Goal: Information Seeking & Learning: Learn about a topic

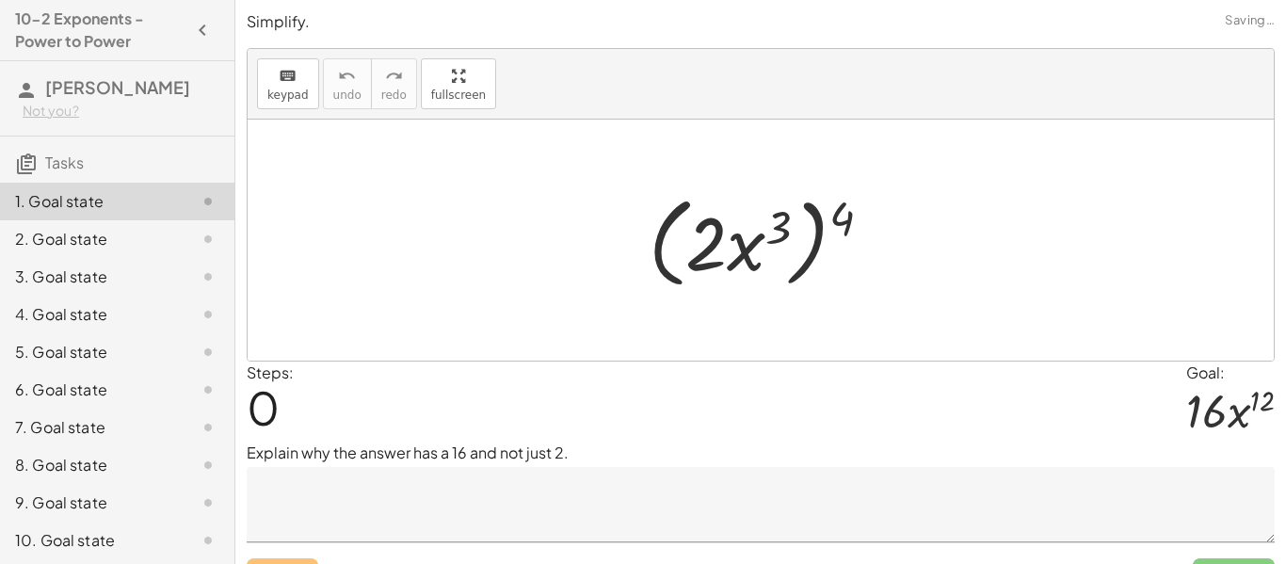
click at [642, 300] on div at bounding box center [761, 240] width 1027 height 241
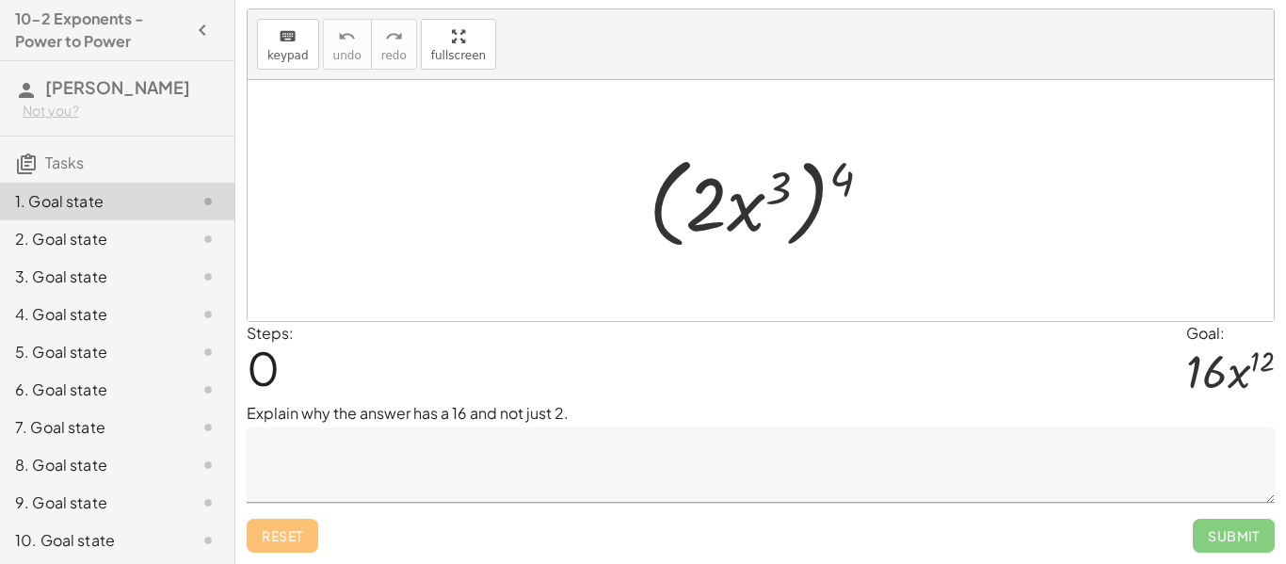
click at [624, 487] on textarea at bounding box center [761, 465] width 1028 height 75
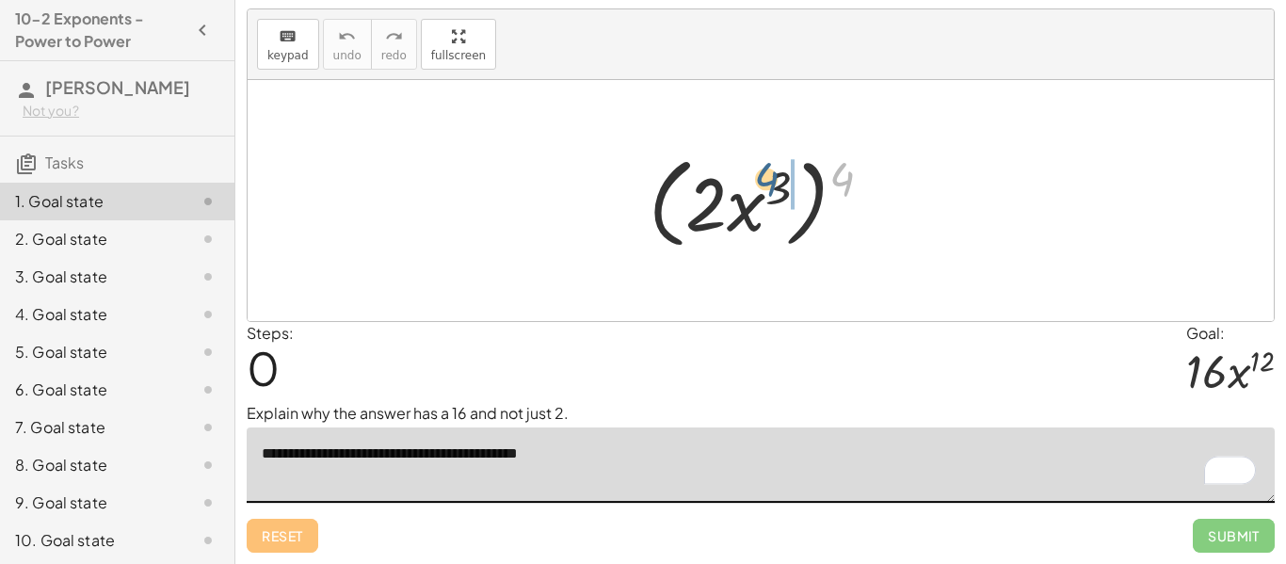
drag, startPoint x: 840, startPoint y: 178, endPoint x: 761, endPoint y: 179, distance: 79.1
click at [761, 179] on div at bounding box center [767, 201] width 257 height 108
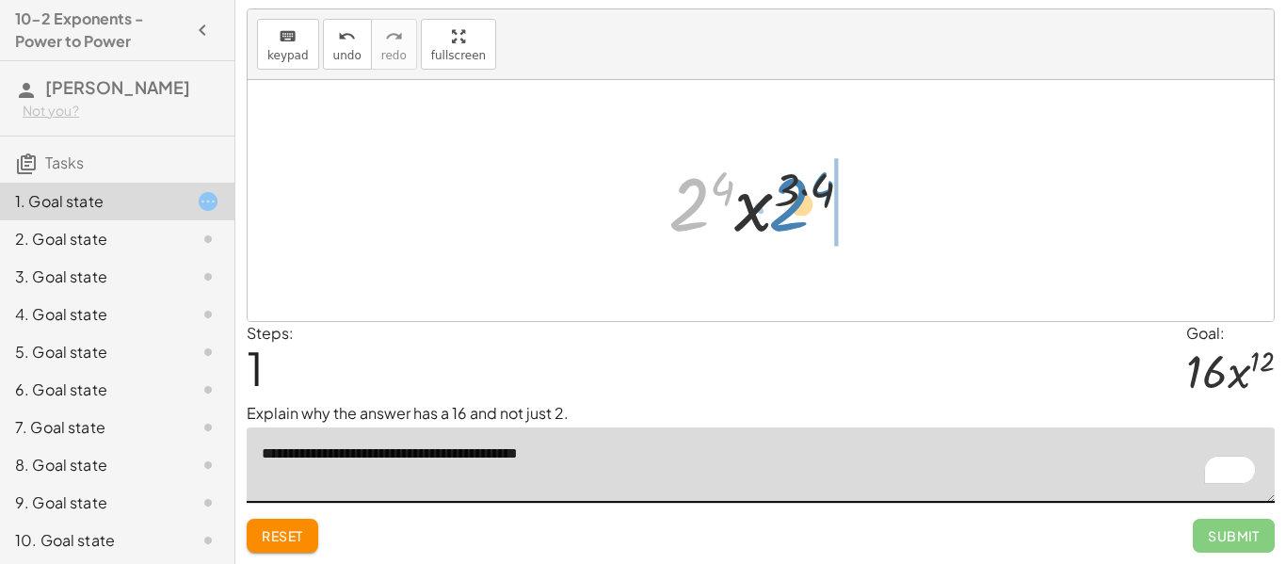
drag, startPoint x: 687, startPoint y: 200, endPoint x: 787, endPoint y: 201, distance: 100.8
click at [787, 201] on div at bounding box center [768, 201] width 218 height 97
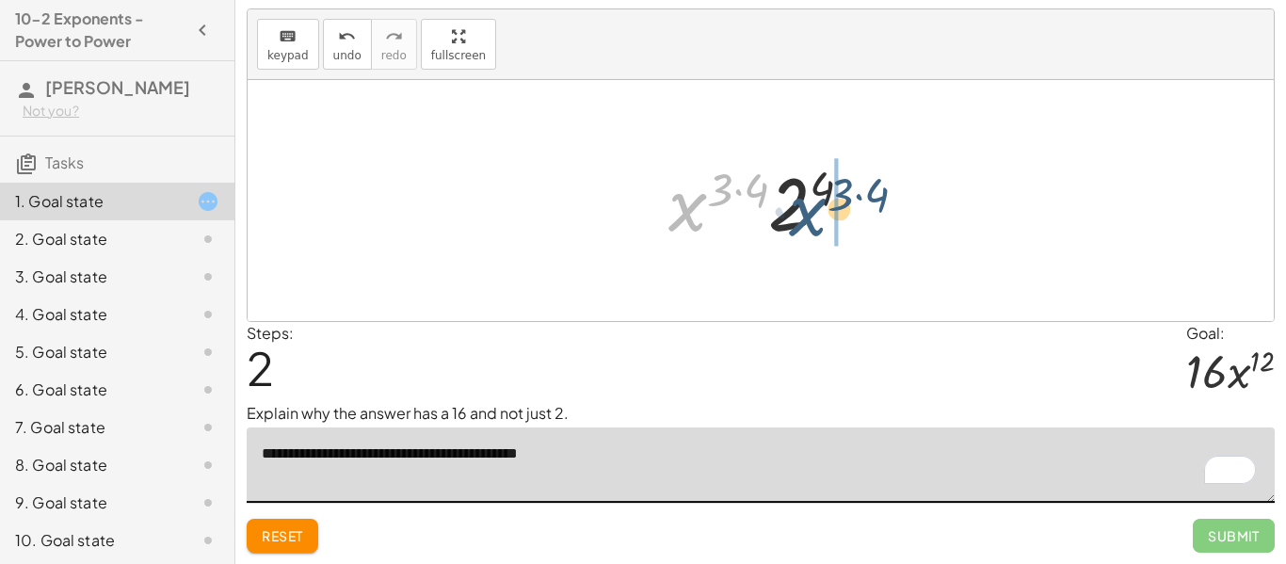
drag, startPoint x: 683, startPoint y: 202, endPoint x: 808, endPoint y: 210, distance: 125.5
click at [808, 210] on div at bounding box center [768, 201] width 218 height 97
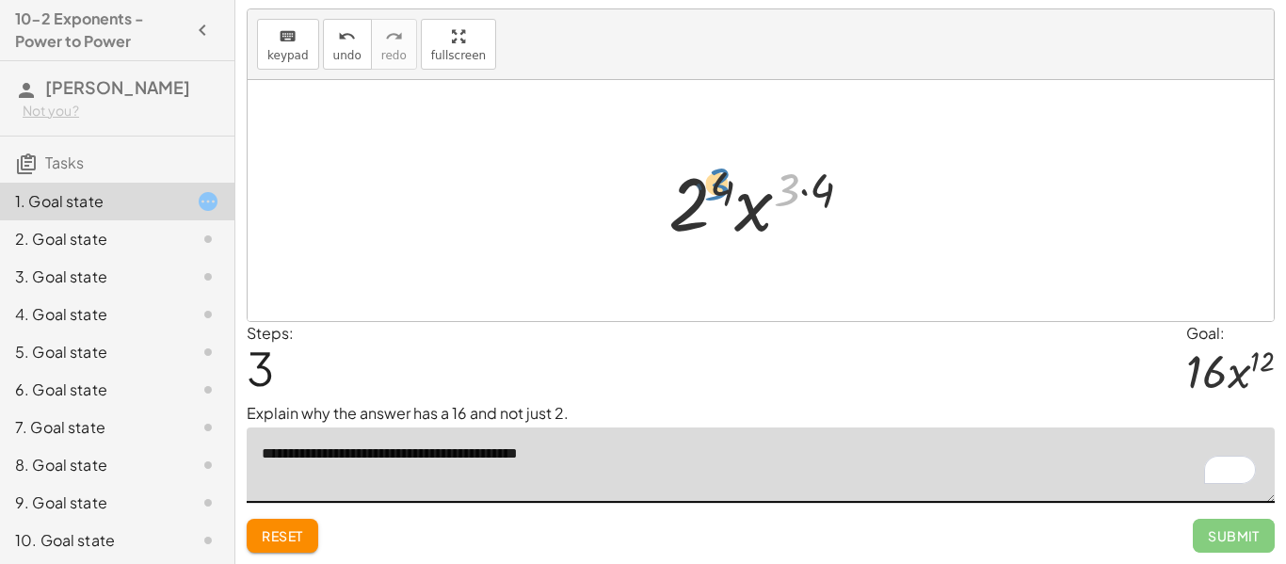
drag, startPoint x: 793, startPoint y: 186, endPoint x: 728, endPoint y: 182, distance: 65.2
click at [728, 182] on div at bounding box center [768, 201] width 218 height 97
drag, startPoint x: 817, startPoint y: 190, endPoint x: 717, endPoint y: 193, distance: 99.9
click at [717, 193] on div at bounding box center [768, 201] width 218 height 97
drag, startPoint x: 757, startPoint y: 217, endPoint x: 720, endPoint y: 214, distance: 36.8
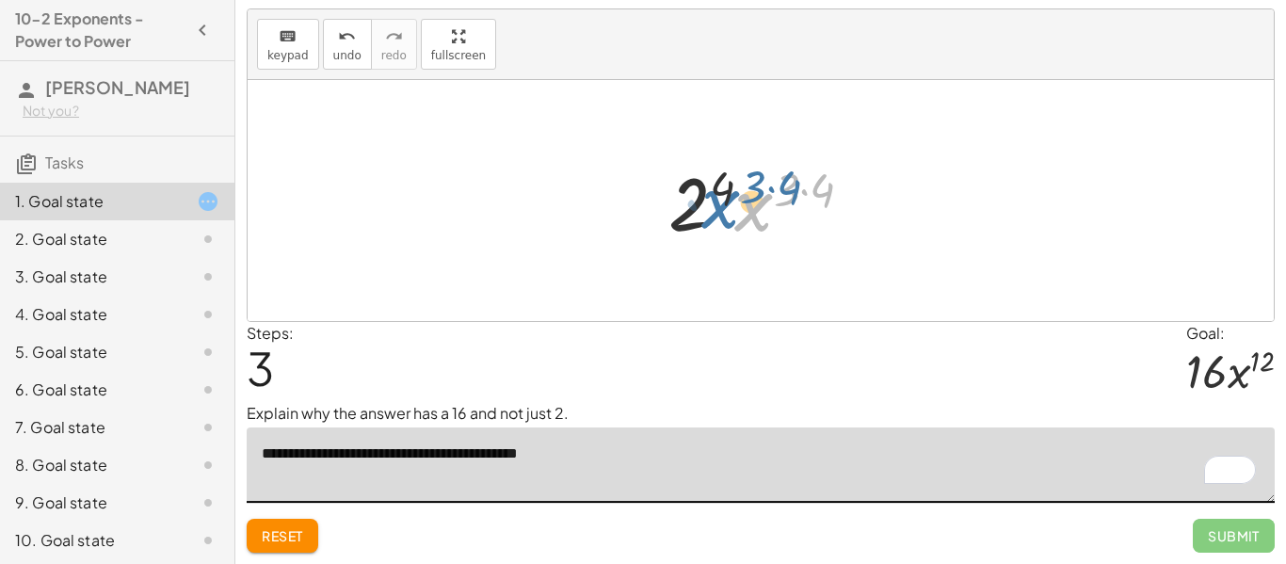
click at [720, 214] on div at bounding box center [768, 201] width 218 height 97
click at [746, 218] on div at bounding box center [768, 201] width 218 height 97
click at [728, 190] on div at bounding box center [768, 201] width 218 height 97
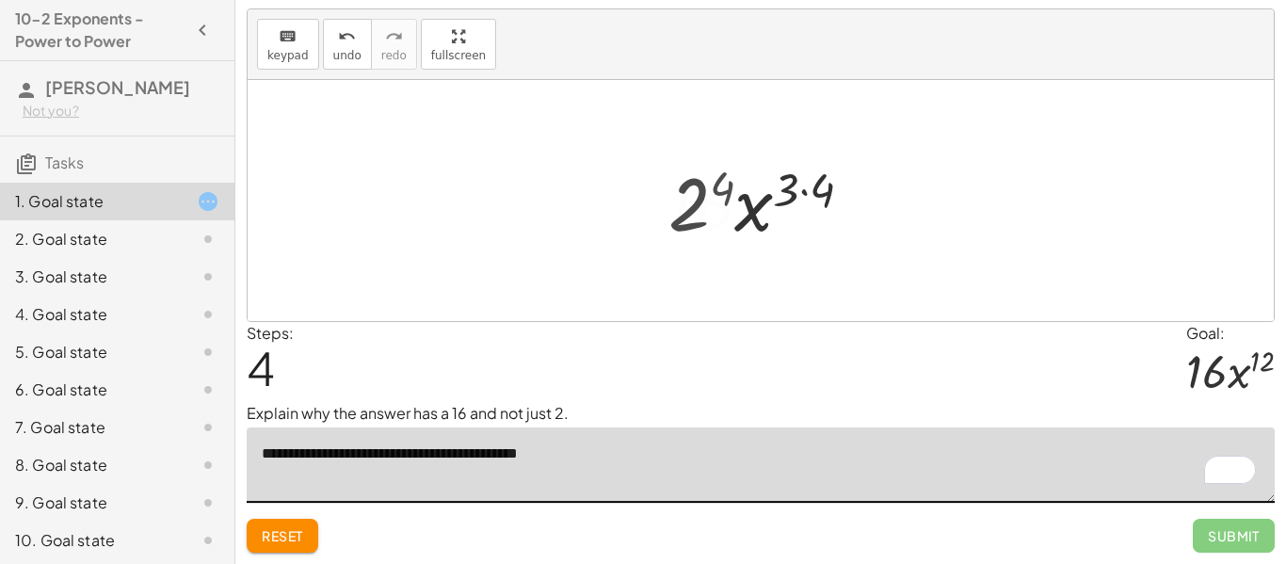
click at [728, 190] on div at bounding box center [768, 201] width 220 height 97
click at [729, 191] on div at bounding box center [768, 201] width 220 height 97
click at [786, 191] on div at bounding box center [768, 201] width 220 height 97
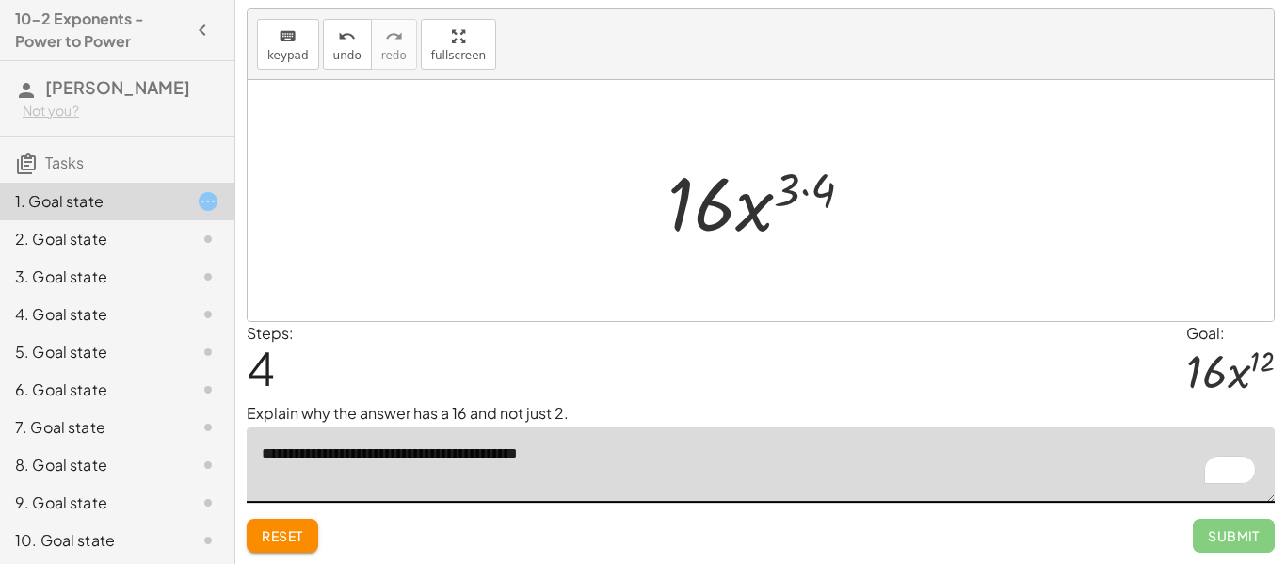
click at [806, 193] on div at bounding box center [768, 201] width 220 height 97
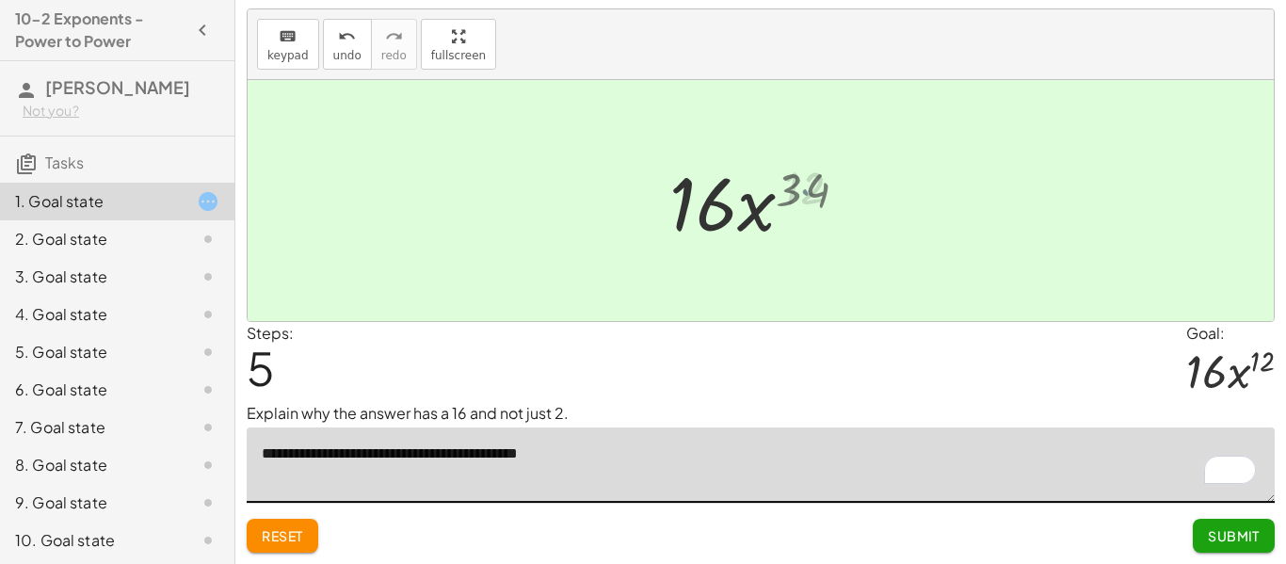
click at [816, 194] on div at bounding box center [768, 201] width 199 height 97
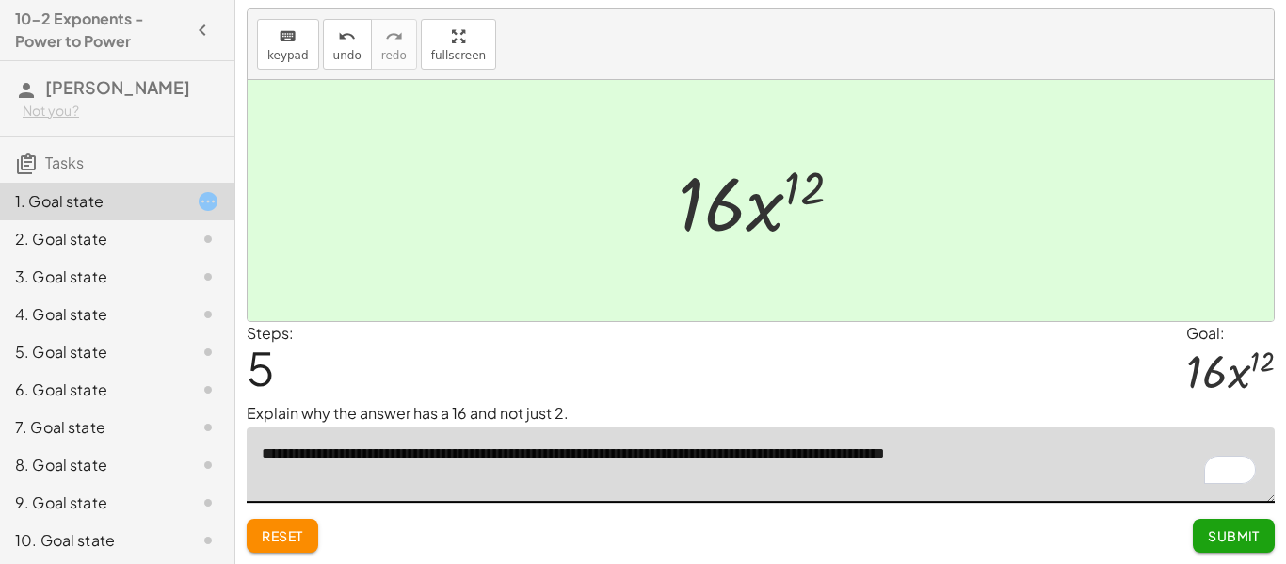
type textarea "**********"
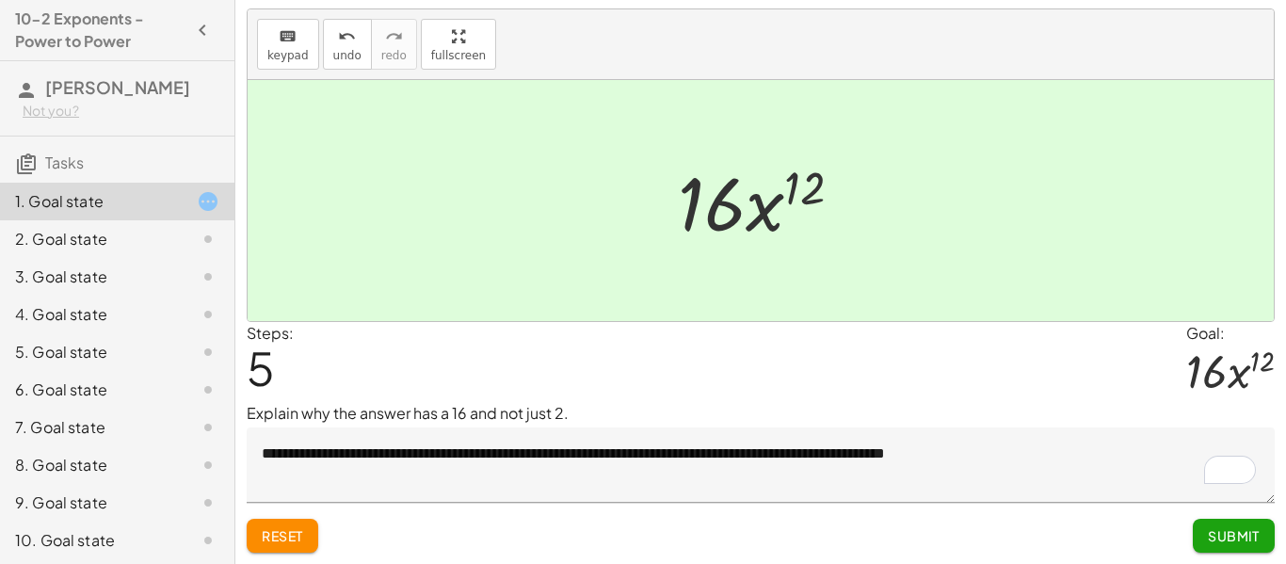
click at [1214, 533] on span "Submit" at bounding box center [1234, 535] width 52 height 17
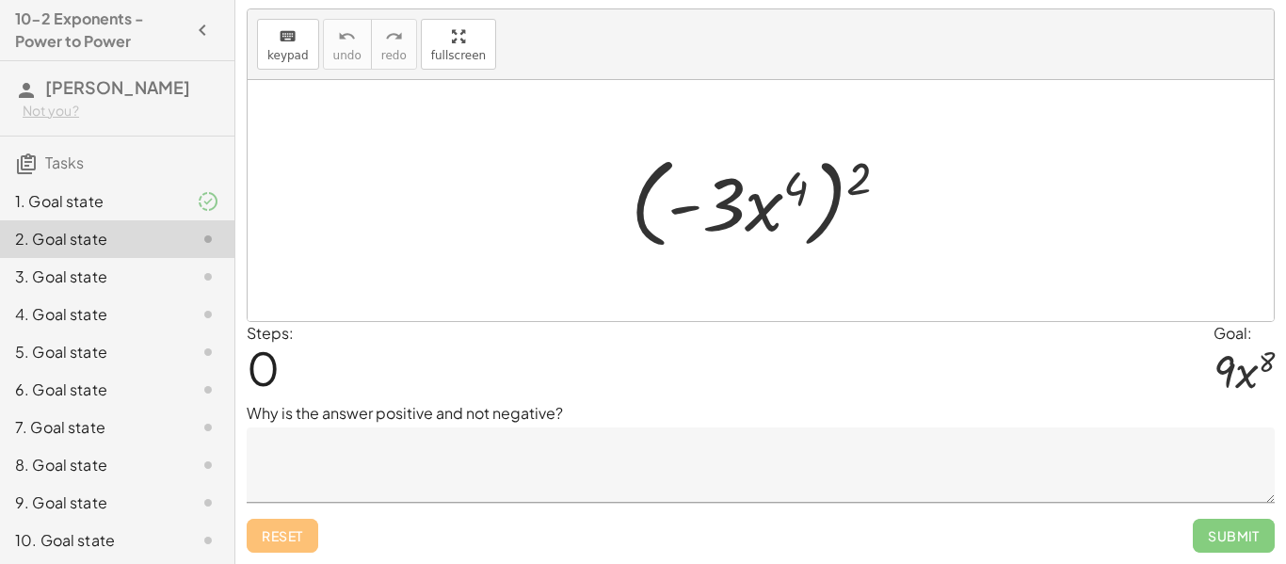
click at [802, 174] on div at bounding box center [768, 201] width 292 height 108
click at [701, 202] on div at bounding box center [768, 201] width 292 height 108
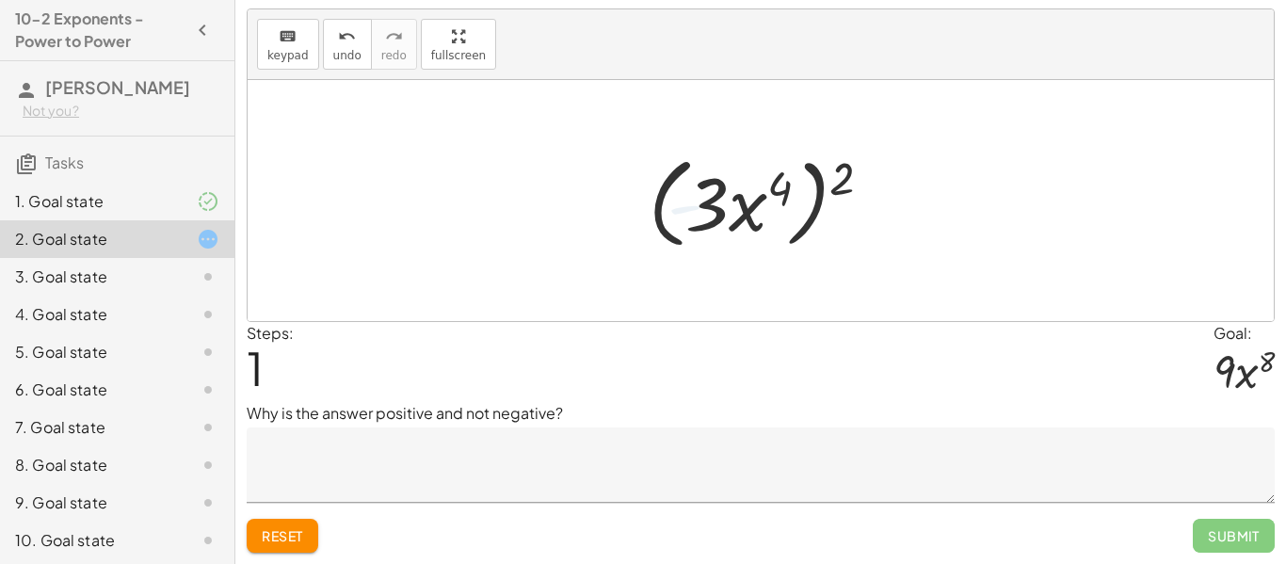
click at [710, 203] on div at bounding box center [768, 201] width 258 height 108
click at [743, 224] on div at bounding box center [768, 201] width 258 height 108
click at [839, 187] on div at bounding box center [768, 201] width 258 height 108
drag, startPoint x: 839, startPoint y: 187, endPoint x: 781, endPoint y: 192, distance: 58.6
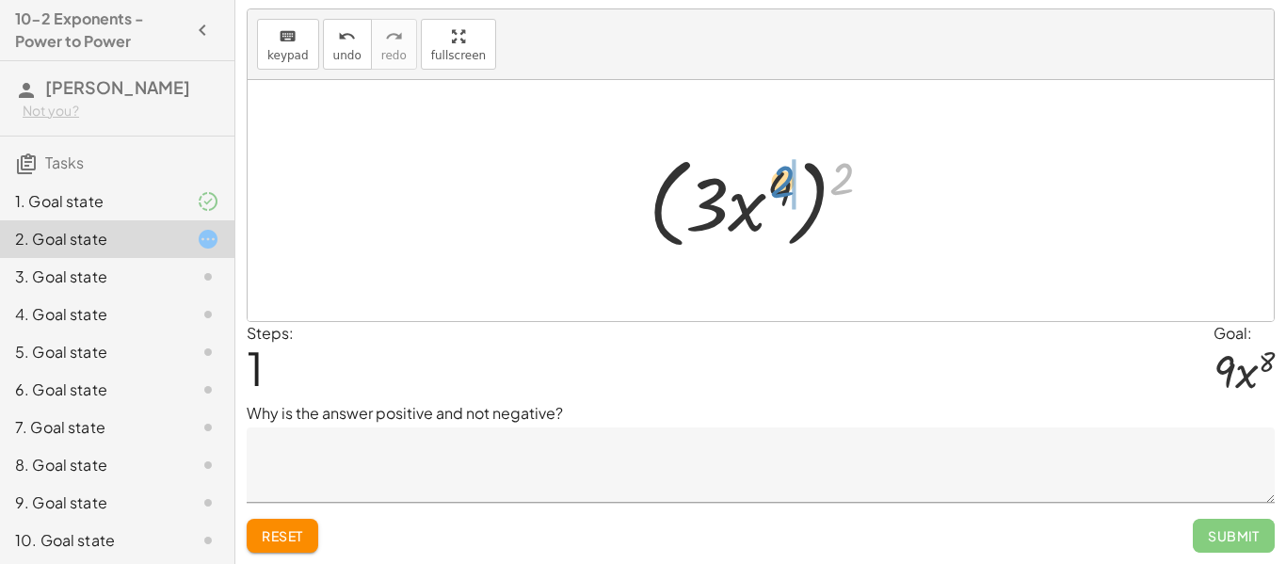
click at [781, 192] on div at bounding box center [768, 201] width 258 height 108
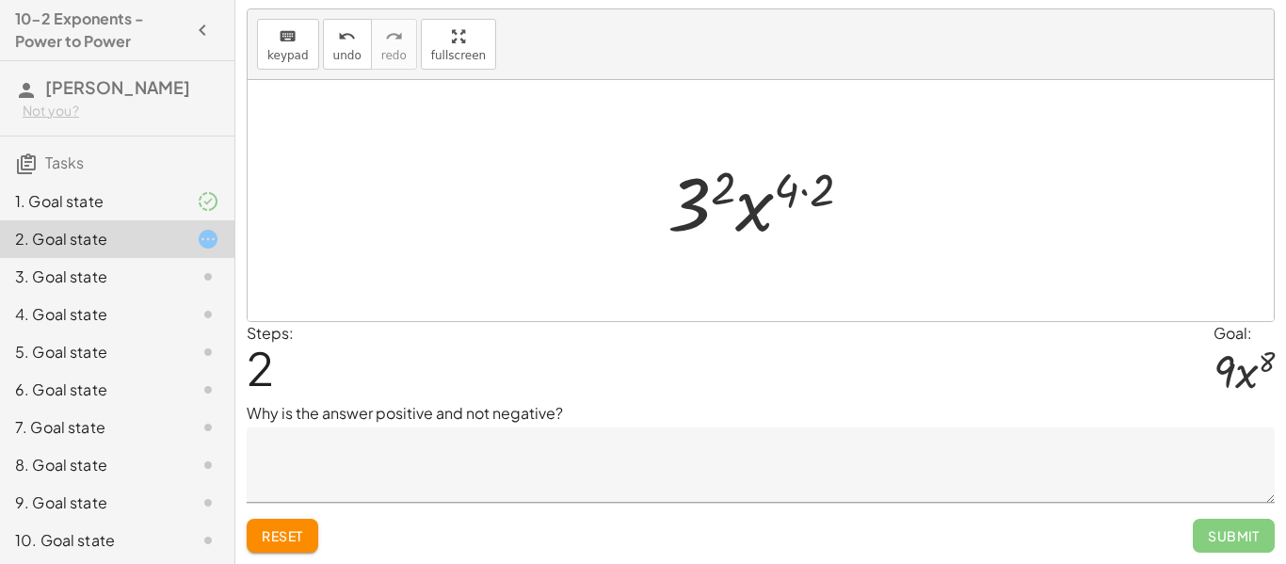
click at [724, 194] on div at bounding box center [767, 201] width 218 height 97
click at [774, 186] on div at bounding box center [767, 201] width 187 height 97
click at [802, 203] on div at bounding box center [767, 201] width 187 height 97
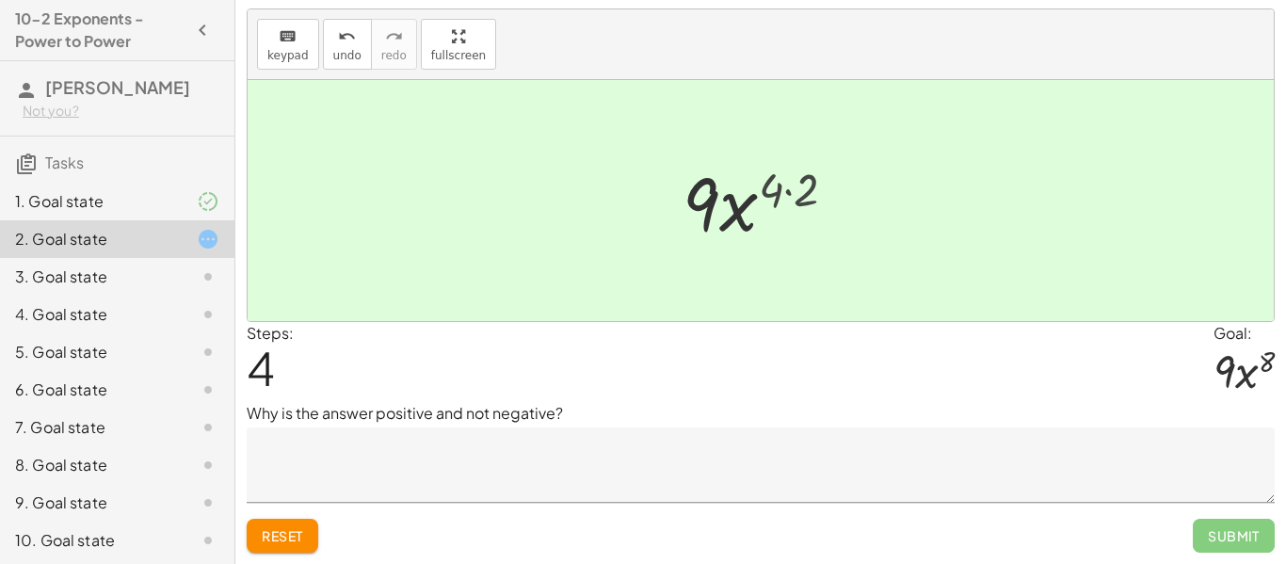
click at [802, 203] on div at bounding box center [767, 201] width 154 height 97
click at [446, 482] on textarea at bounding box center [761, 465] width 1028 height 75
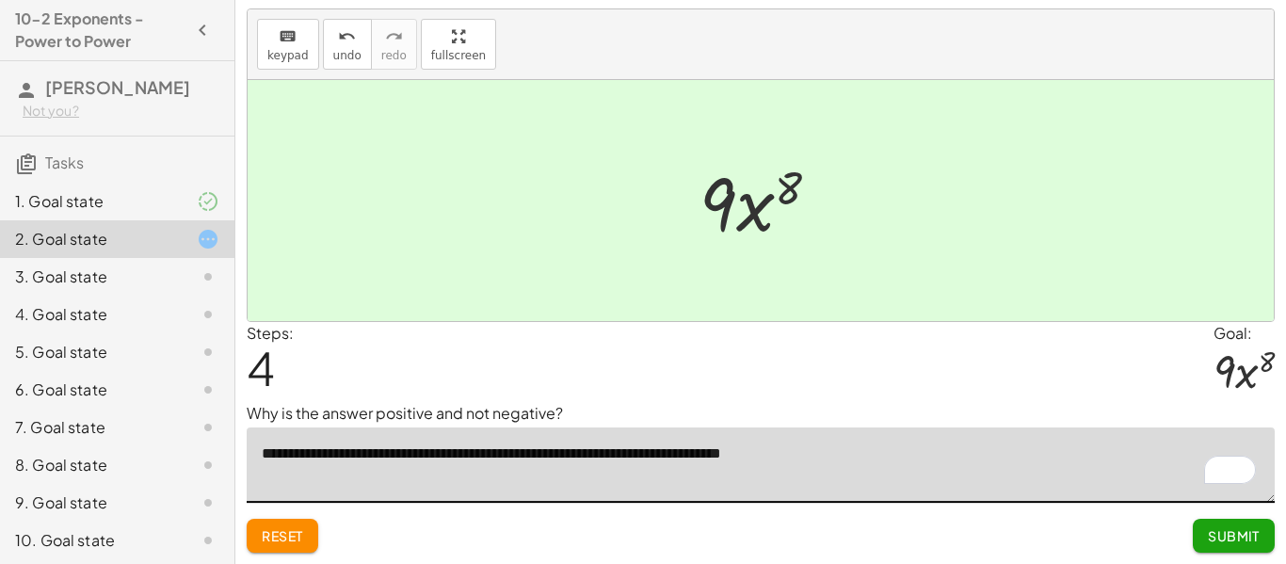
click at [869, 456] on textarea "**********" at bounding box center [761, 465] width 1028 height 75
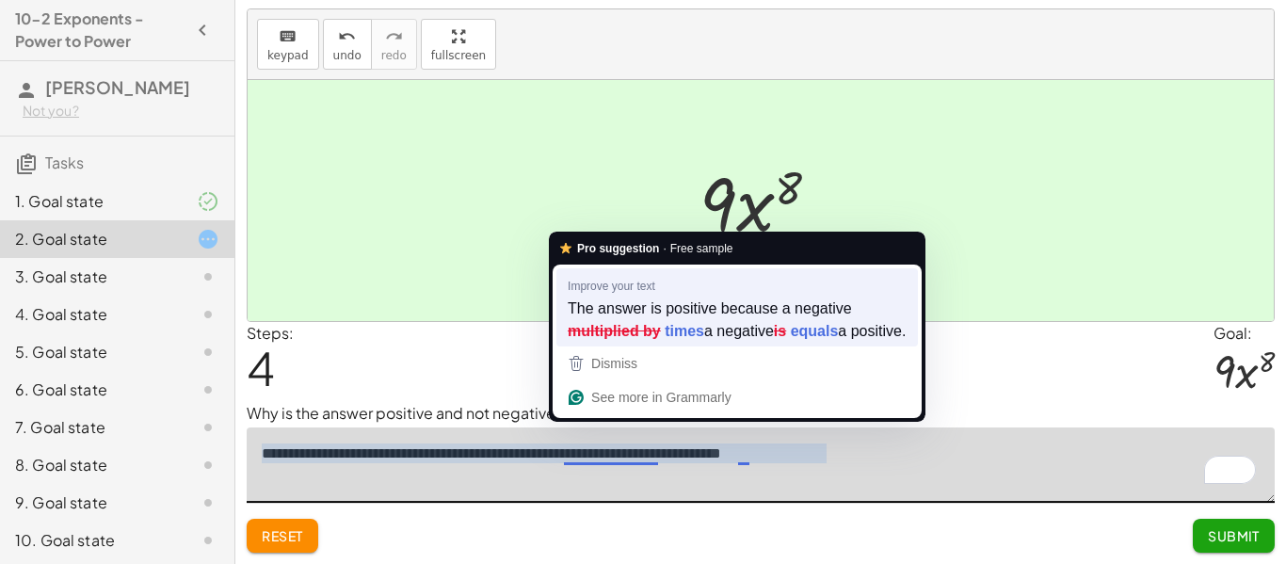
type textarea "**********"
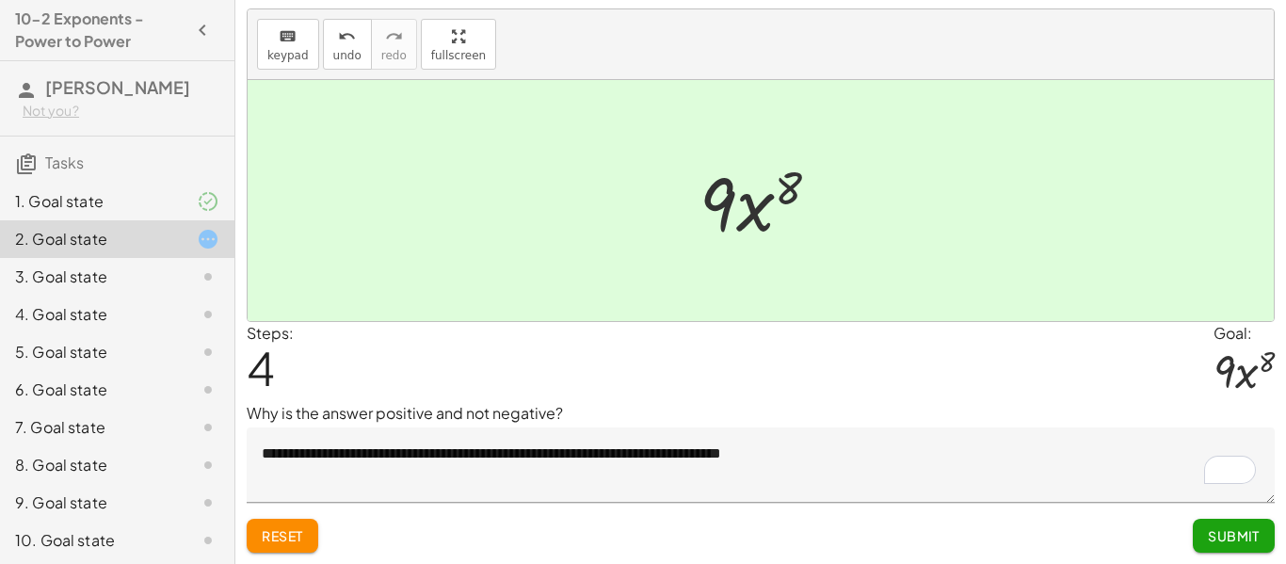
click at [832, 465] on textarea "**********" at bounding box center [761, 465] width 1028 height 75
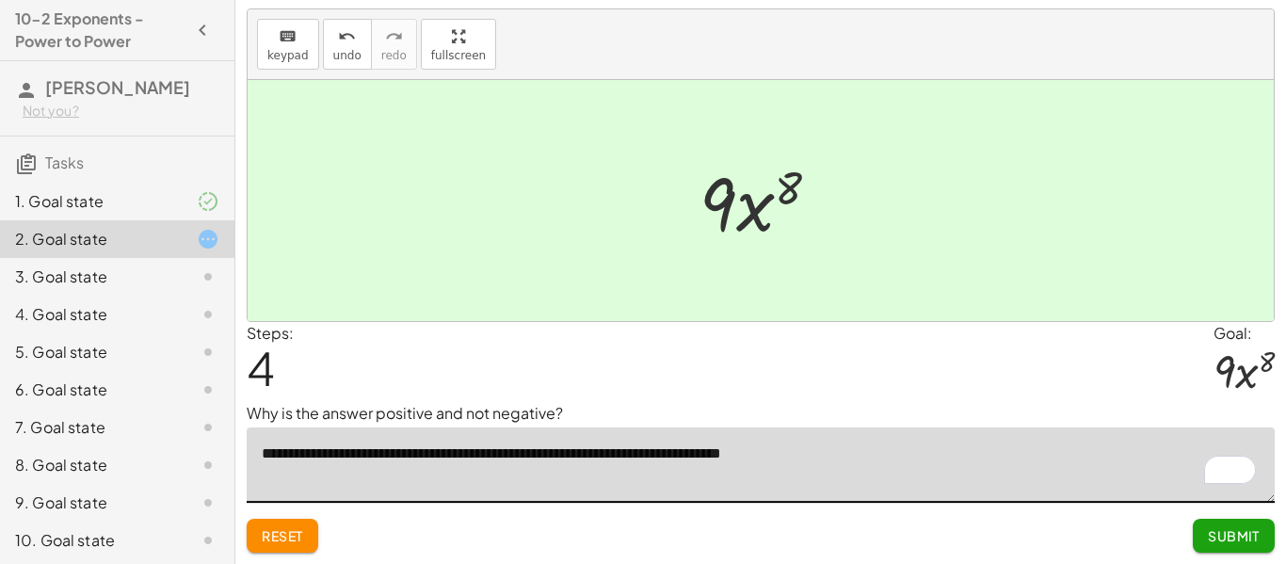
click at [1203, 542] on button "Submit" at bounding box center [1234, 536] width 82 height 34
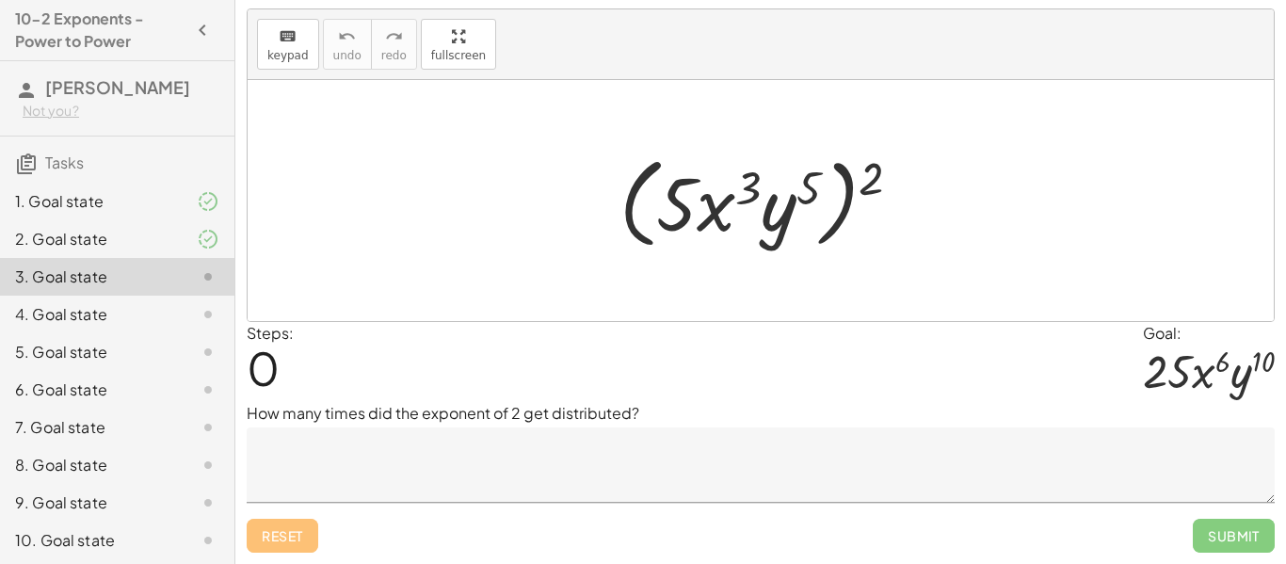
click at [829, 468] on textarea at bounding box center [761, 465] width 1028 height 75
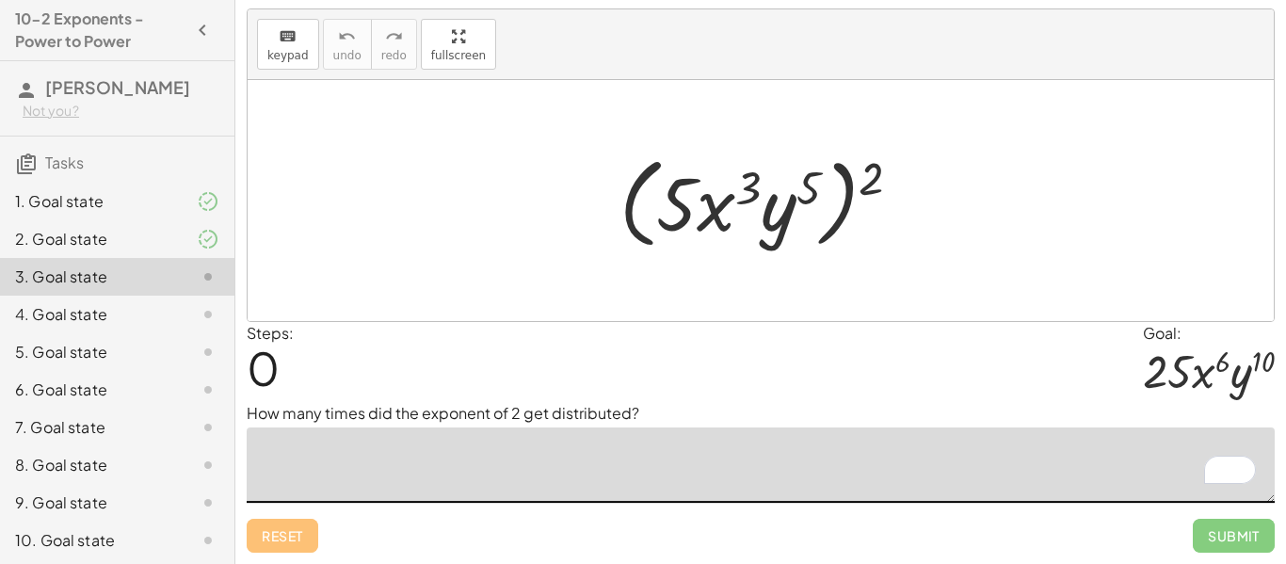
click at [871, 172] on div at bounding box center [767, 201] width 315 height 108
click at [784, 210] on div at bounding box center [767, 201] width 315 height 108
click at [751, 191] on div at bounding box center [767, 201] width 315 height 108
drag, startPoint x: 751, startPoint y: 191, endPoint x: 718, endPoint y: 184, distance: 33.8
click at [718, 184] on div at bounding box center [767, 201] width 315 height 108
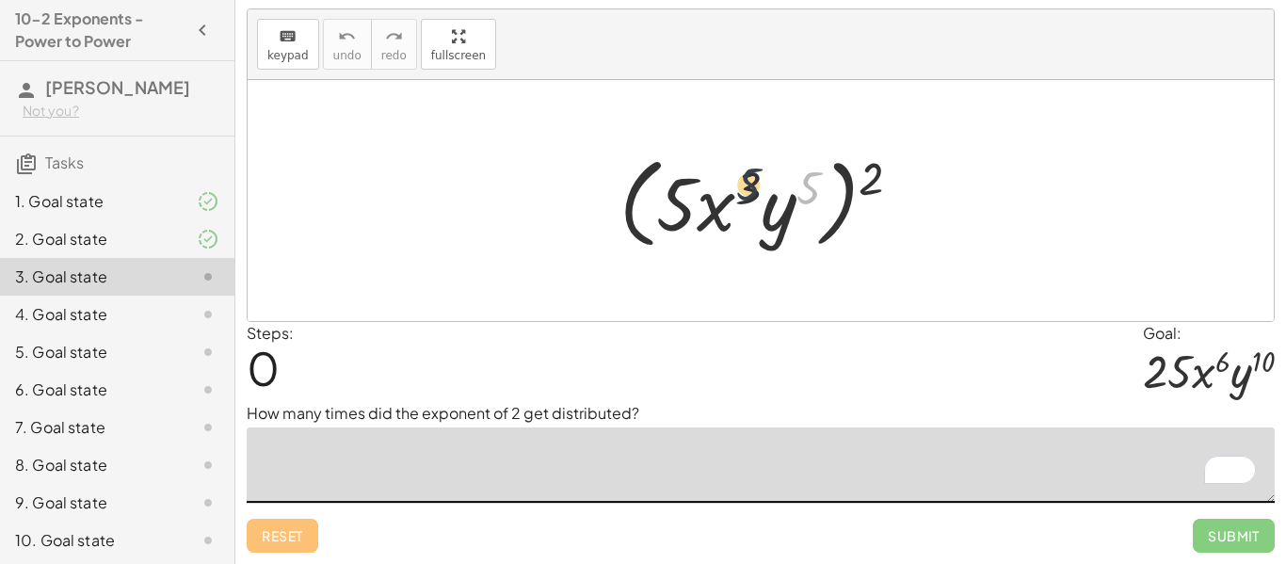
drag, startPoint x: 817, startPoint y: 191, endPoint x: 743, endPoint y: 187, distance: 73.6
click at [743, 187] on div at bounding box center [767, 201] width 315 height 108
drag, startPoint x: 872, startPoint y: 180, endPoint x: 793, endPoint y: 192, distance: 80.1
click at [793, 192] on div at bounding box center [767, 201] width 315 height 108
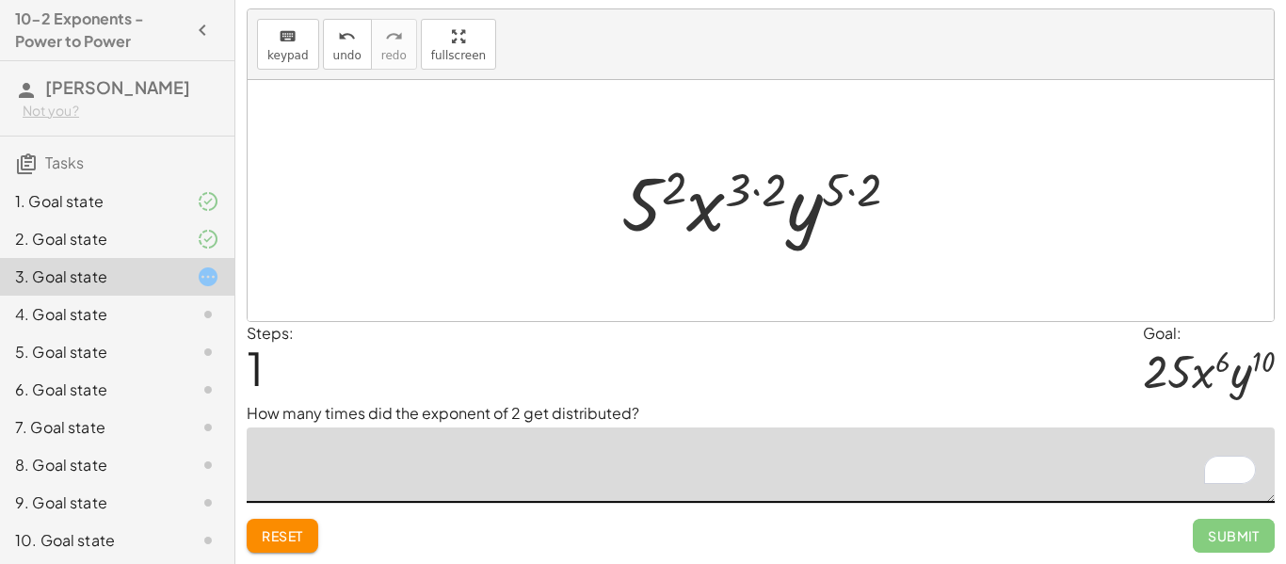
click at [671, 187] on div at bounding box center [768, 201] width 313 height 97
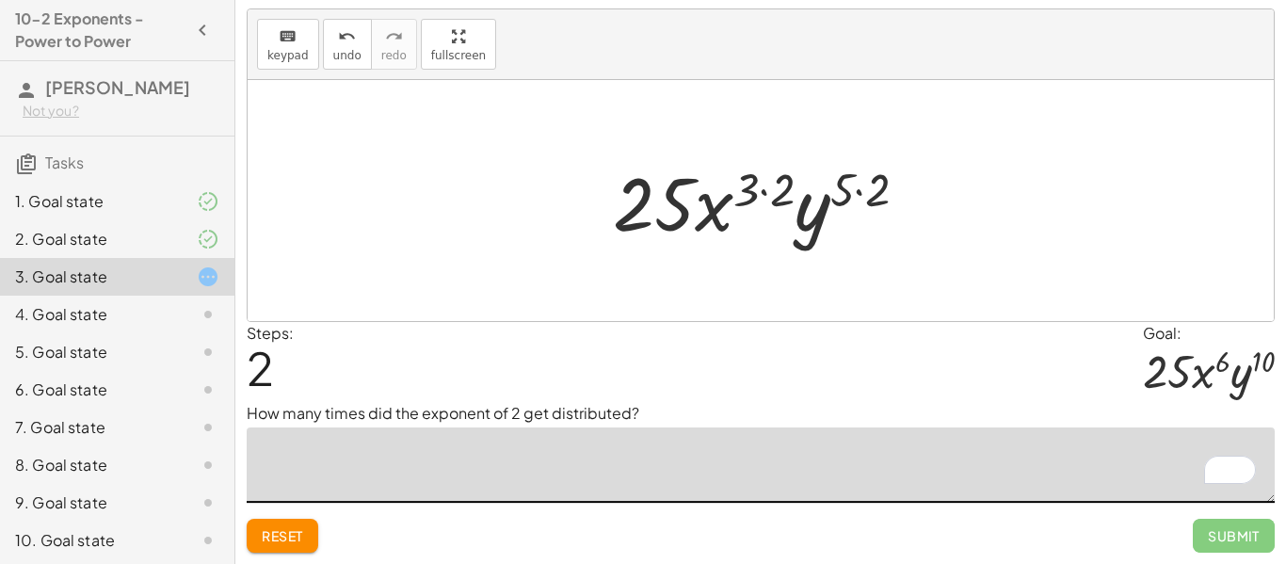
click at [779, 190] on div at bounding box center [768, 201] width 329 height 97
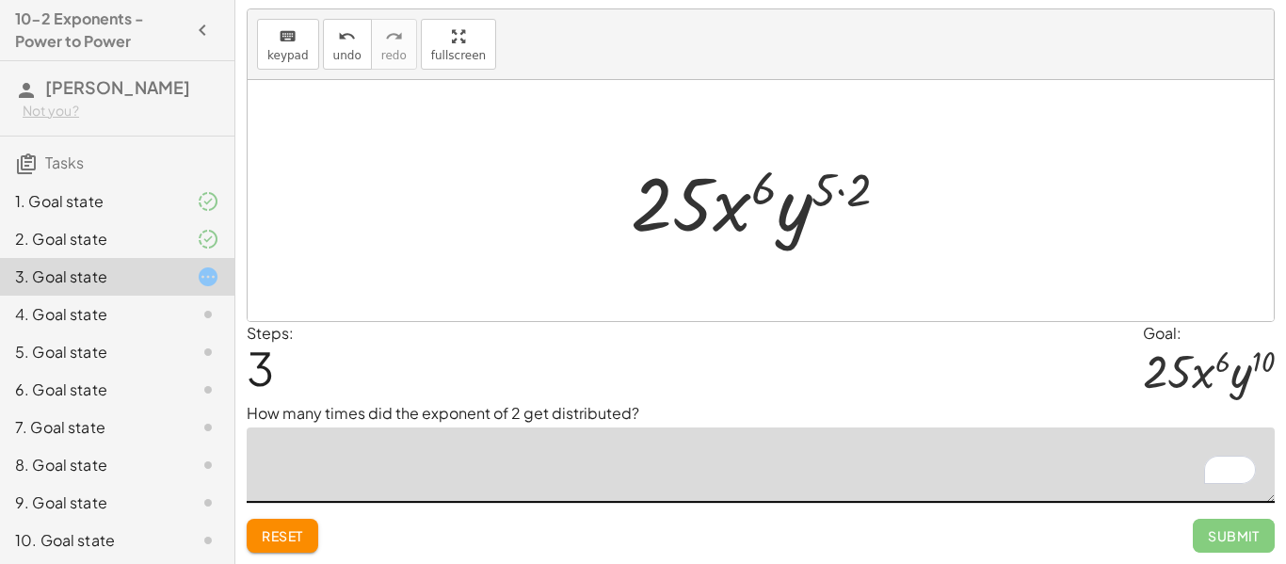
click at [868, 191] on div at bounding box center [768, 201] width 293 height 97
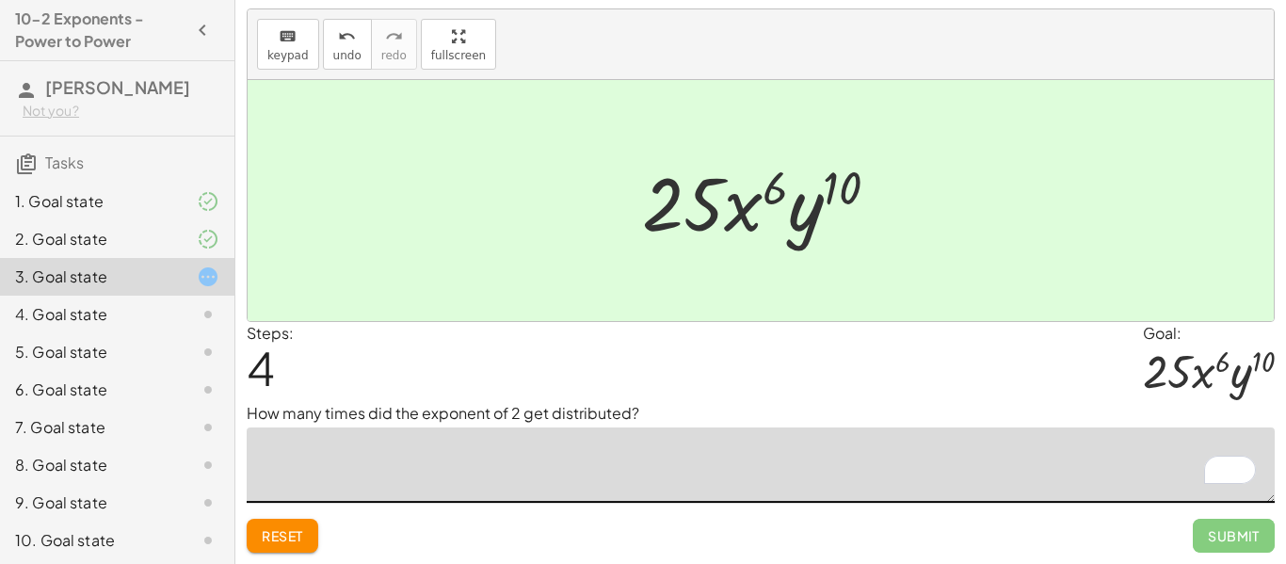
click at [628, 459] on textarea "To enrich screen reader interactions, please activate Accessibility in Grammarl…" at bounding box center [761, 465] width 1028 height 75
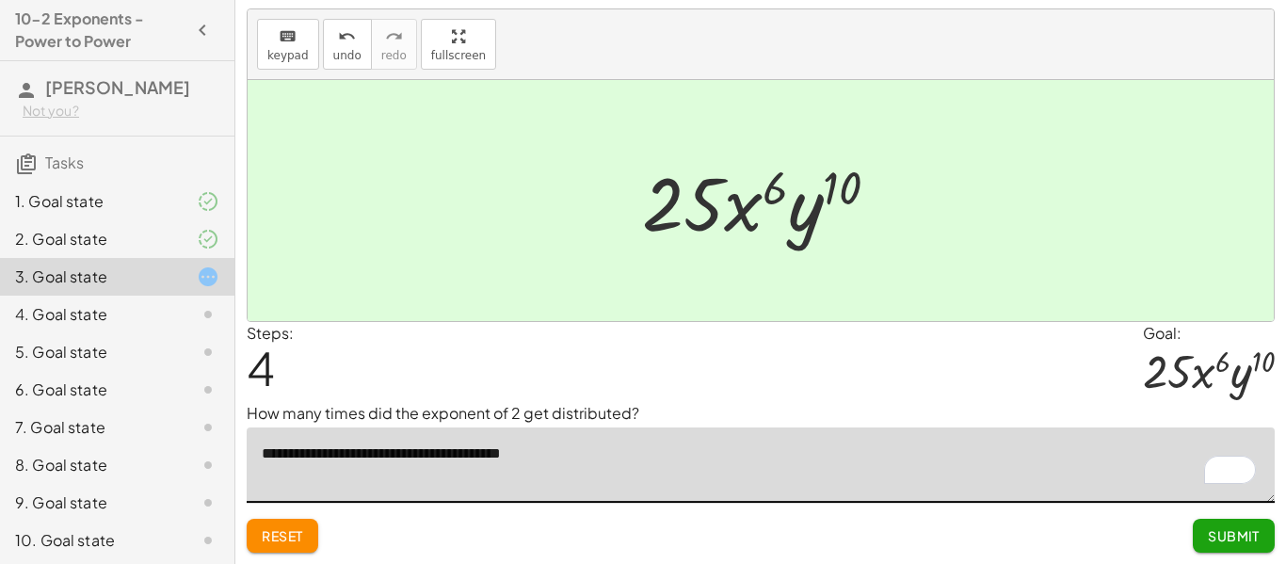
type textarea "**********"
click at [1230, 525] on button "Submit" at bounding box center [1234, 536] width 82 height 34
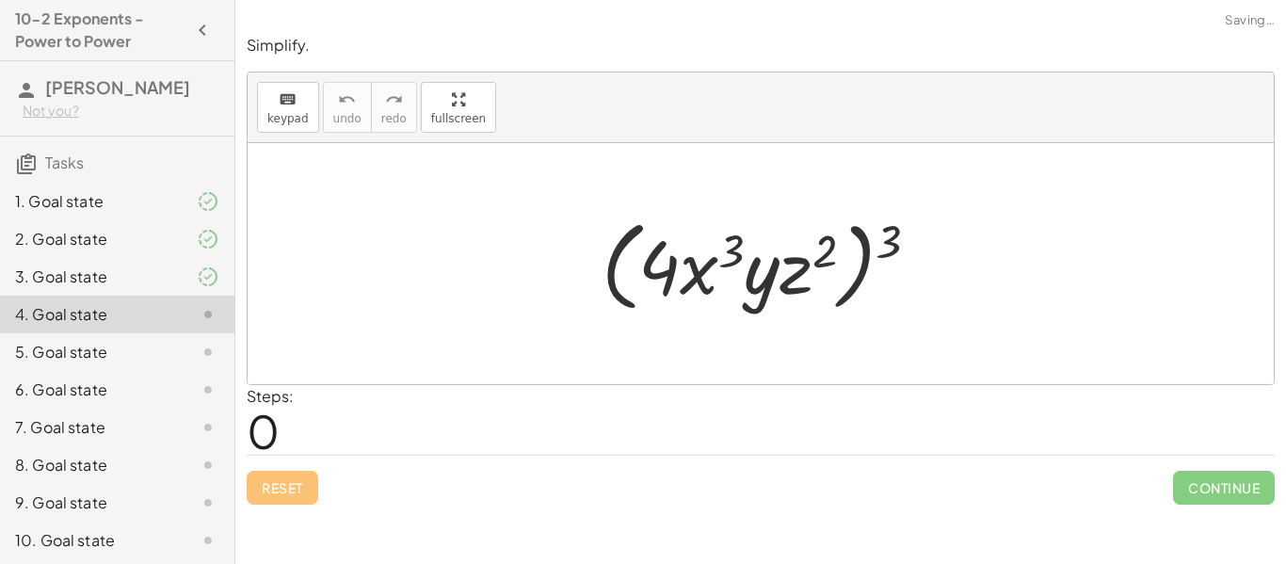
scroll to position [0, 0]
click at [867, 429] on div "Steps: 0" at bounding box center [761, 420] width 1028 height 70
drag, startPoint x: 890, startPoint y: 231, endPoint x: 831, endPoint y: 241, distance: 60.2
click at [831, 241] on div at bounding box center [767, 264] width 351 height 108
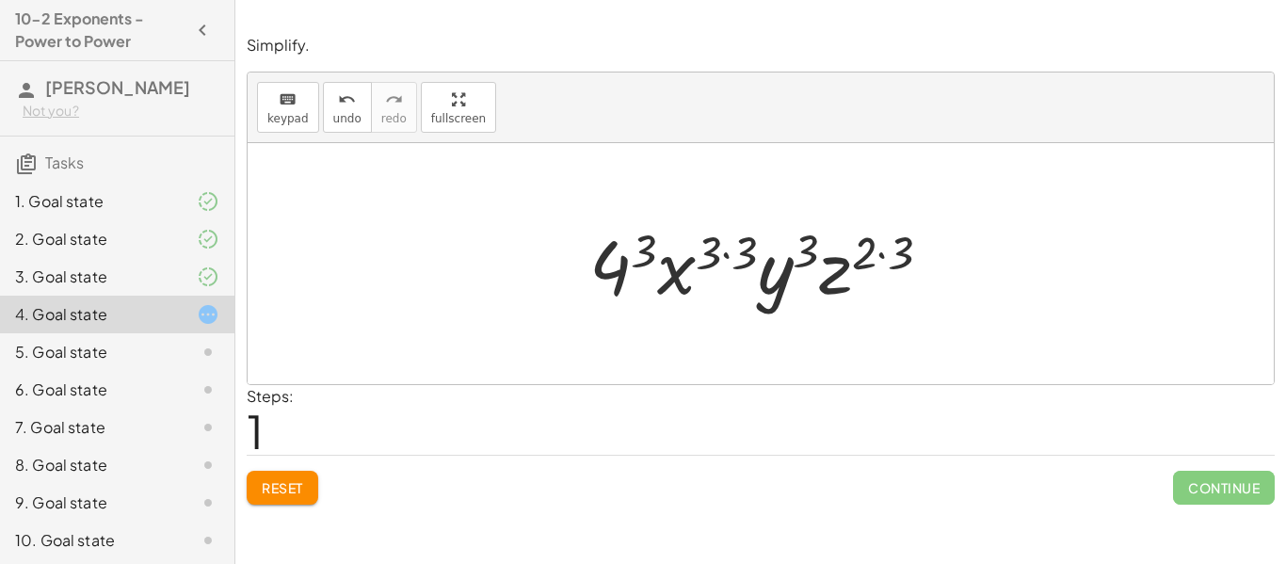
click at [650, 257] on div at bounding box center [768, 264] width 376 height 97
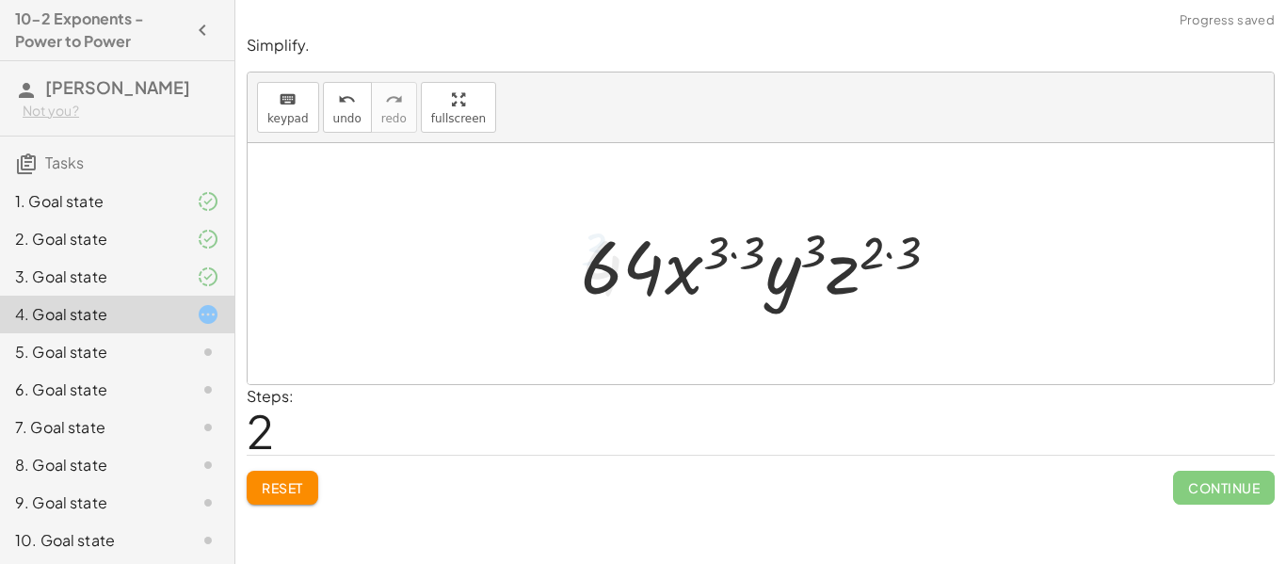
click at [709, 260] on div at bounding box center [768, 264] width 392 height 97
click at [719, 260] on div at bounding box center [768, 264] width 392 height 97
click at [750, 258] on div at bounding box center [768, 264] width 392 height 97
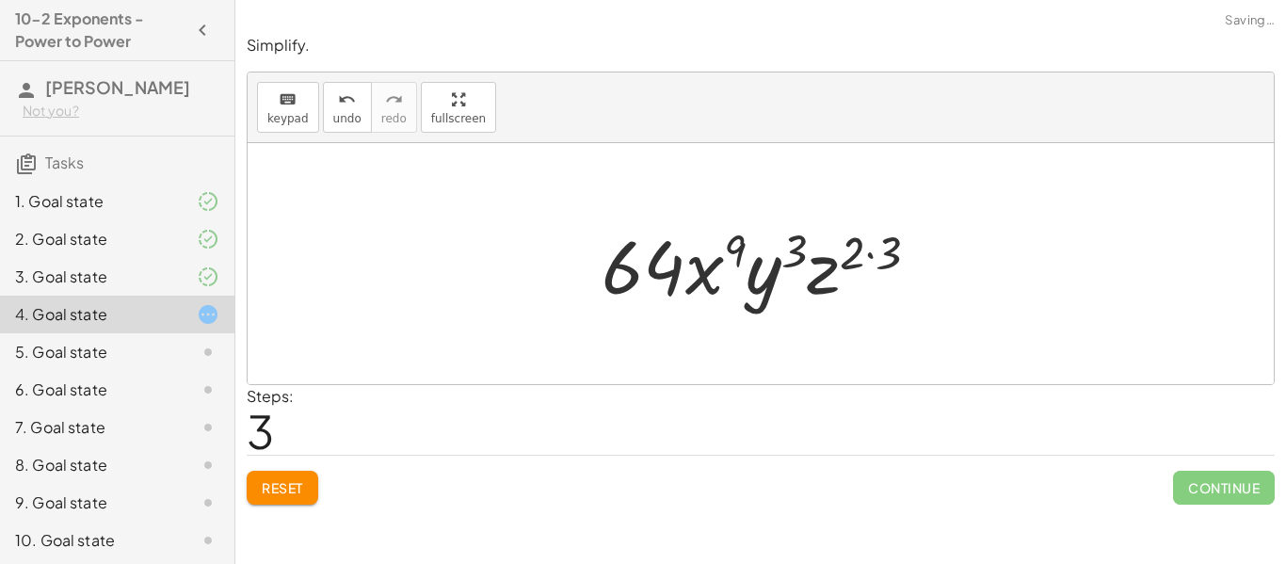
click at [796, 256] on div at bounding box center [767, 264] width 351 height 97
drag, startPoint x: 856, startPoint y: 261, endPoint x: 887, endPoint y: 261, distance: 31.1
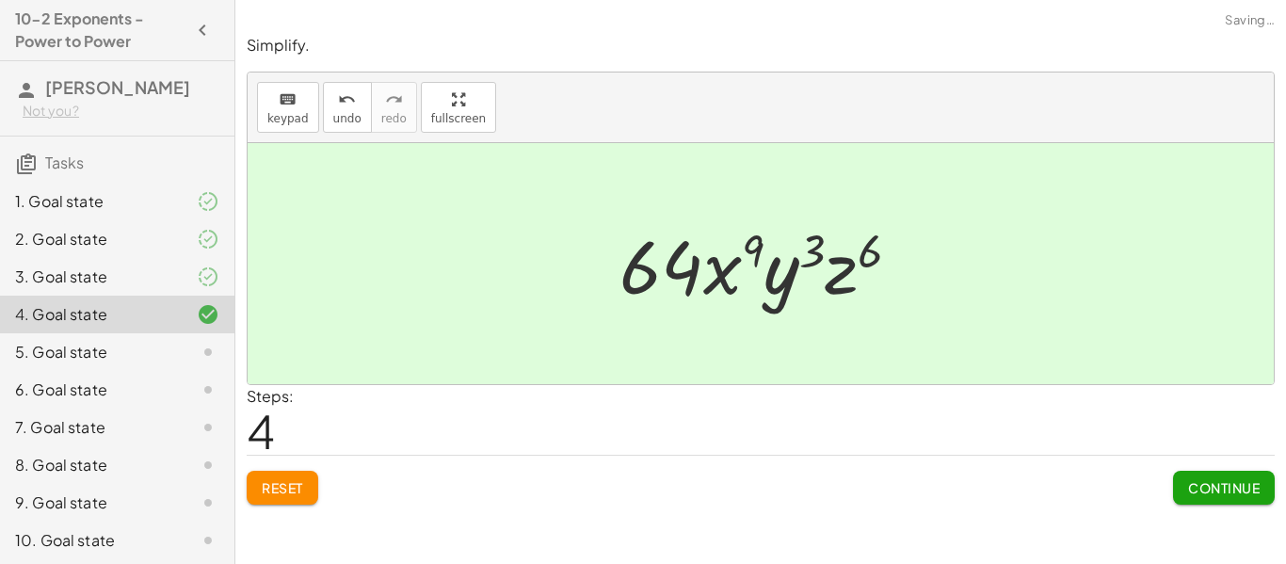
click at [1198, 479] on span "Continue" at bounding box center [1225, 487] width 72 height 17
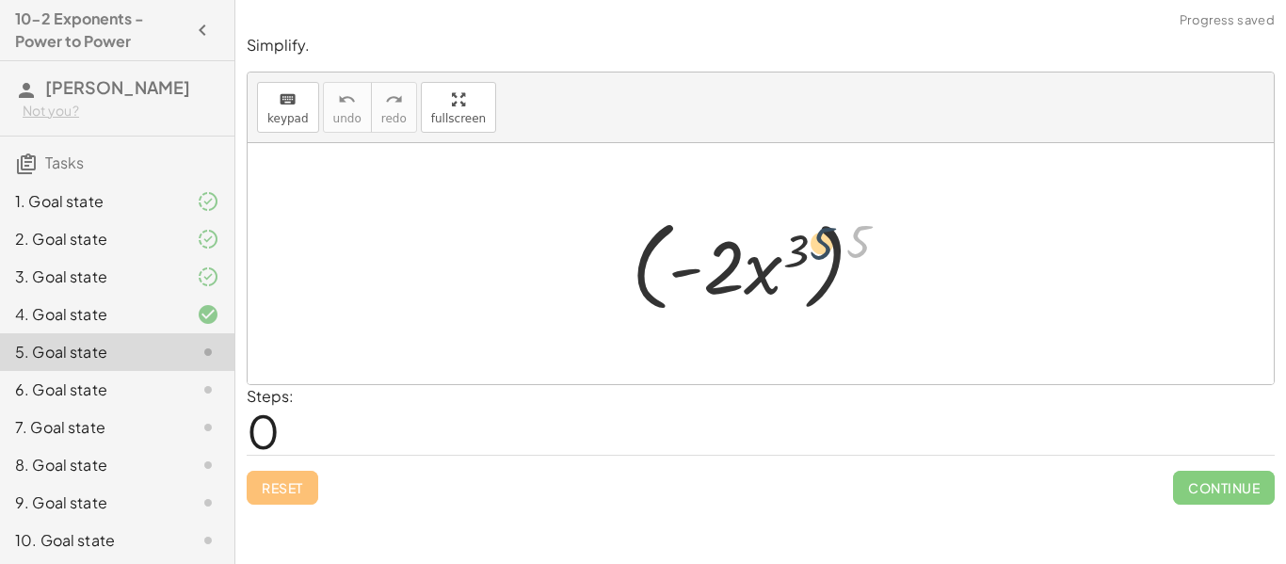
drag, startPoint x: 855, startPoint y: 251, endPoint x: 814, endPoint y: 253, distance: 41.5
click at [814, 253] on div at bounding box center [768, 264] width 291 height 108
drag, startPoint x: 692, startPoint y: 270, endPoint x: 654, endPoint y: 270, distance: 38.6
click at [654, 270] on div at bounding box center [768, 264] width 291 height 108
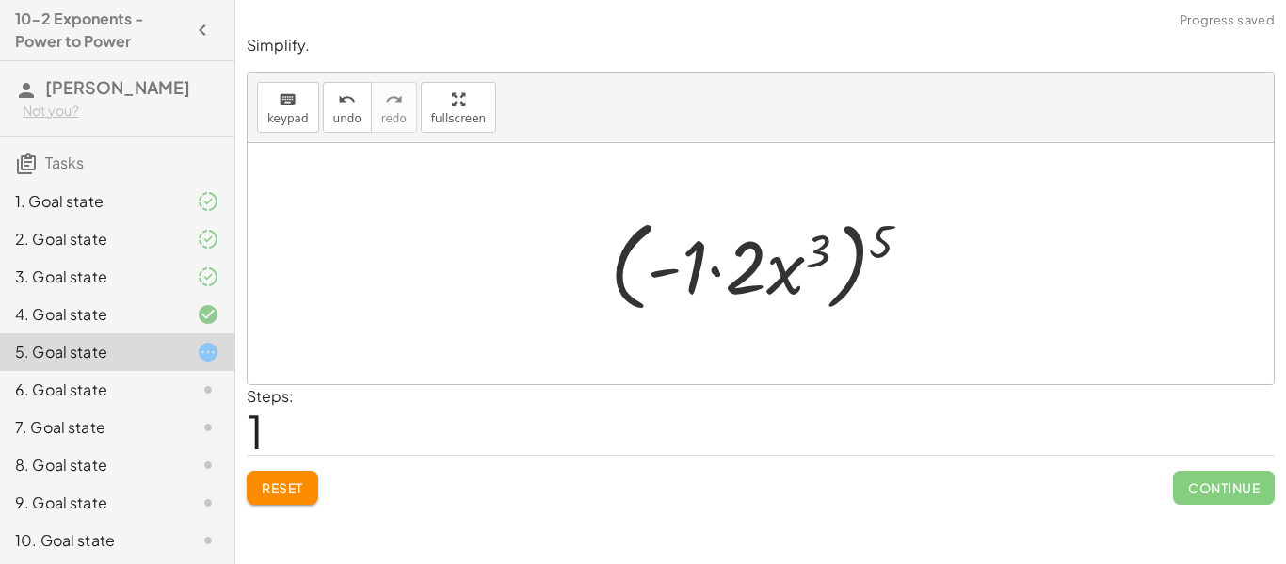
click at [287, 491] on span "Reset" at bounding box center [282, 487] width 41 height 17
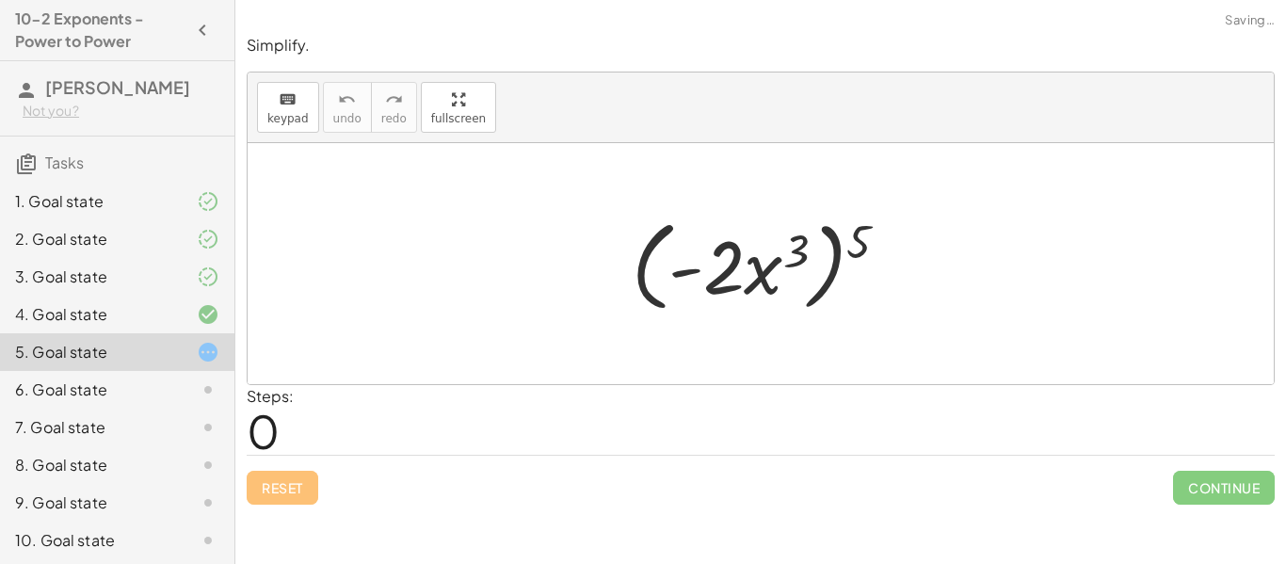
click at [729, 261] on div at bounding box center [768, 264] width 291 height 108
click at [773, 257] on div at bounding box center [768, 264] width 291 height 108
click at [807, 251] on div at bounding box center [768, 264] width 291 height 108
click at [843, 244] on div at bounding box center [768, 264] width 291 height 108
click at [852, 248] on div at bounding box center [768, 264] width 291 height 108
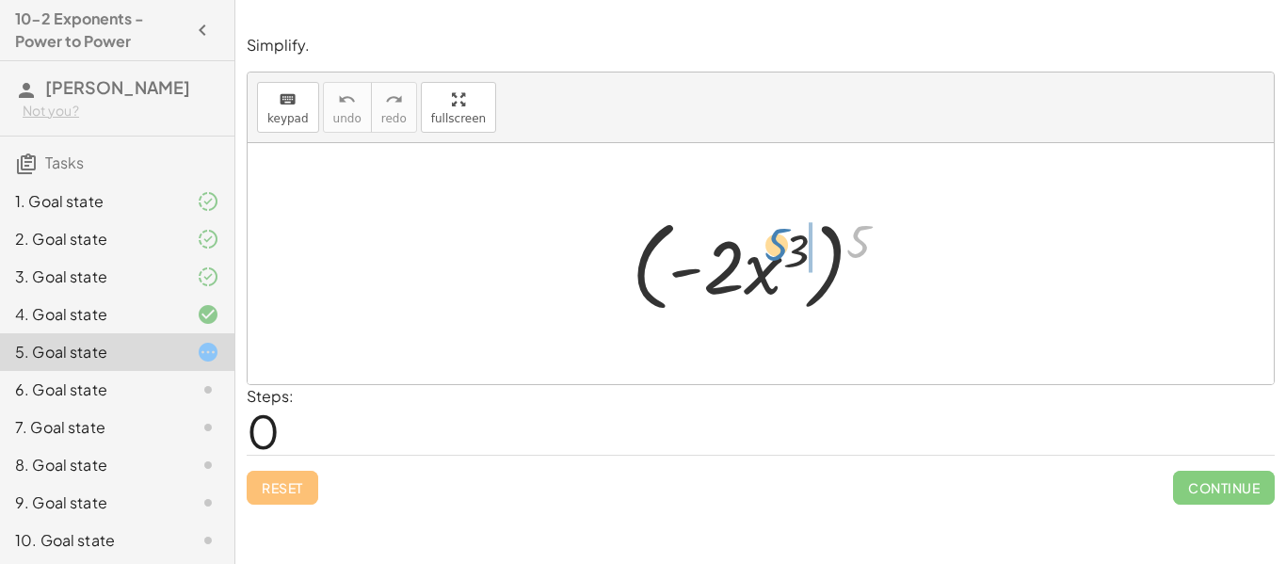
drag, startPoint x: 852, startPoint y: 248, endPoint x: 789, endPoint y: 252, distance: 63.3
click at [789, 252] on div at bounding box center [768, 264] width 291 height 108
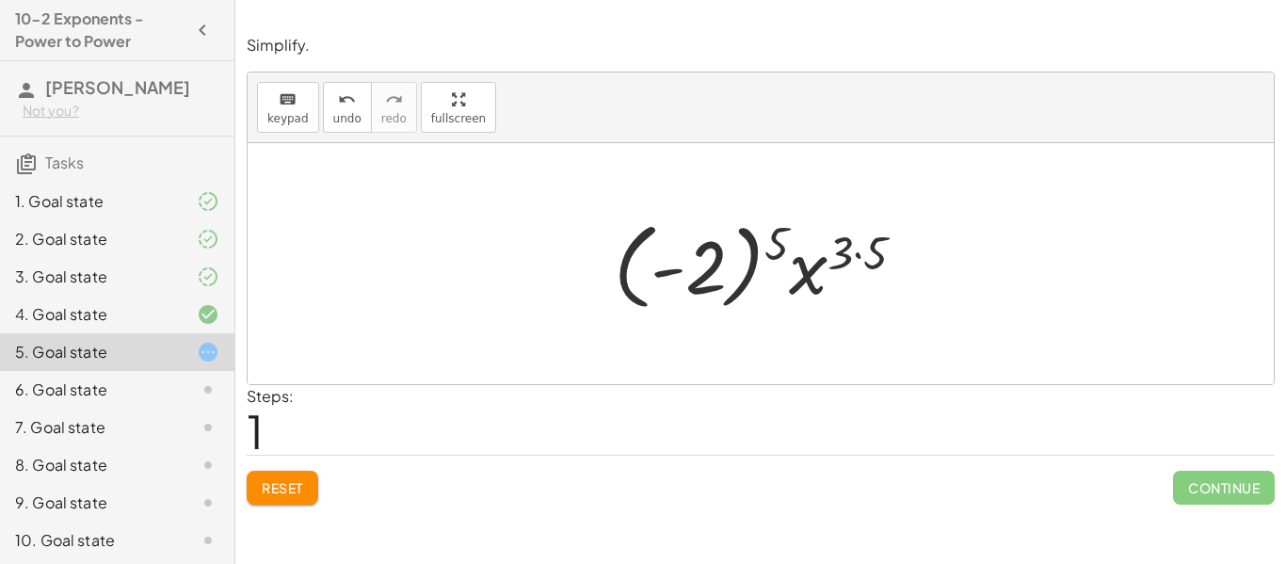
click at [655, 273] on div at bounding box center [768, 264] width 326 height 105
click at [290, 484] on span "Reset" at bounding box center [282, 487] width 41 height 17
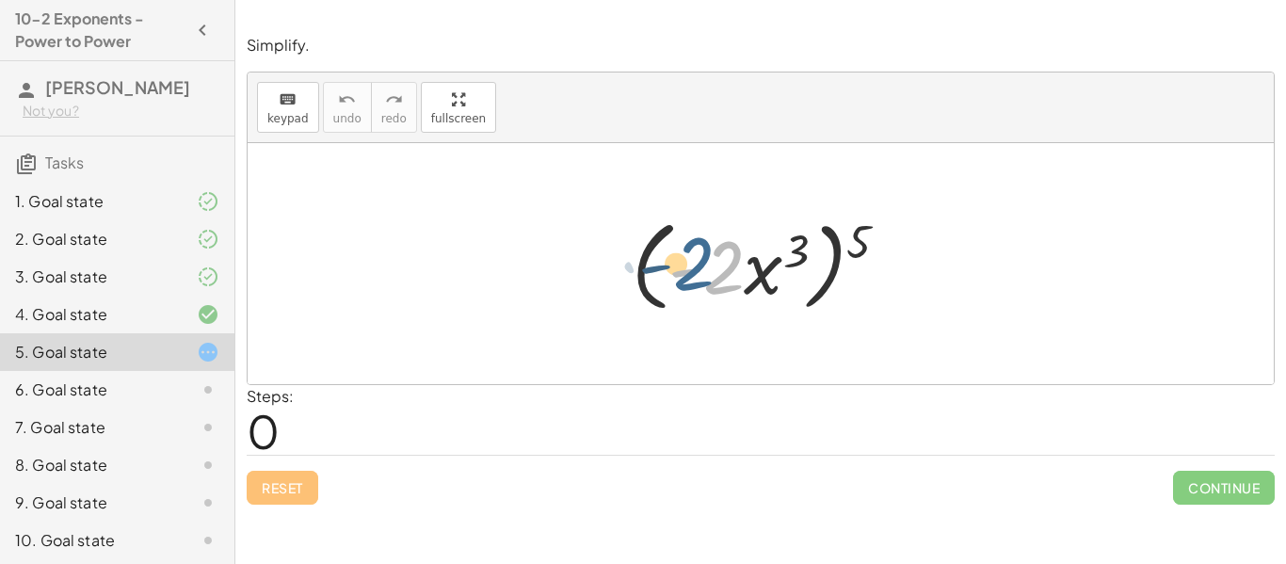
drag, startPoint x: 716, startPoint y: 283, endPoint x: 685, endPoint y: 280, distance: 31.3
click at [685, 280] on div at bounding box center [768, 264] width 291 height 108
drag, startPoint x: 680, startPoint y: 273, endPoint x: 641, endPoint y: 270, distance: 38.7
click at [641, 270] on div at bounding box center [768, 264] width 291 height 108
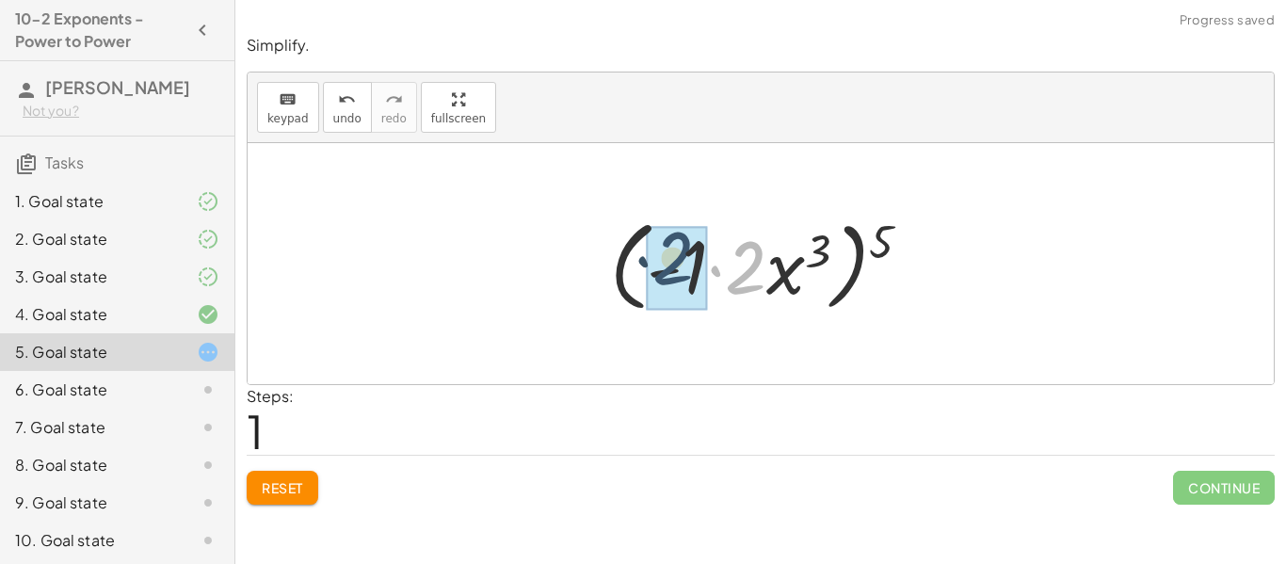
drag, startPoint x: 741, startPoint y: 279, endPoint x: 668, endPoint y: 269, distance: 74.1
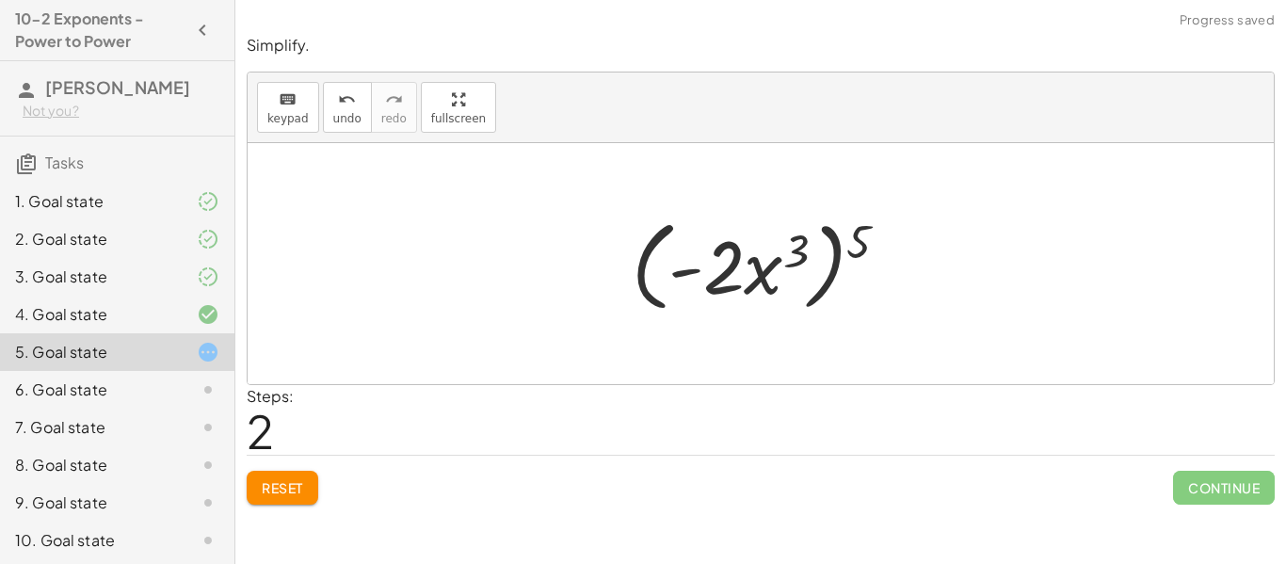
click at [300, 487] on span "Reset" at bounding box center [282, 487] width 41 height 17
drag, startPoint x: 752, startPoint y: 280, endPoint x: 768, endPoint y: 276, distance: 15.5
click at [768, 276] on div at bounding box center [768, 264] width 291 height 108
drag, startPoint x: 859, startPoint y: 231, endPoint x: 801, endPoint y: 236, distance: 58.7
click at [801, 236] on div at bounding box center [768, 264] width 291 height 108
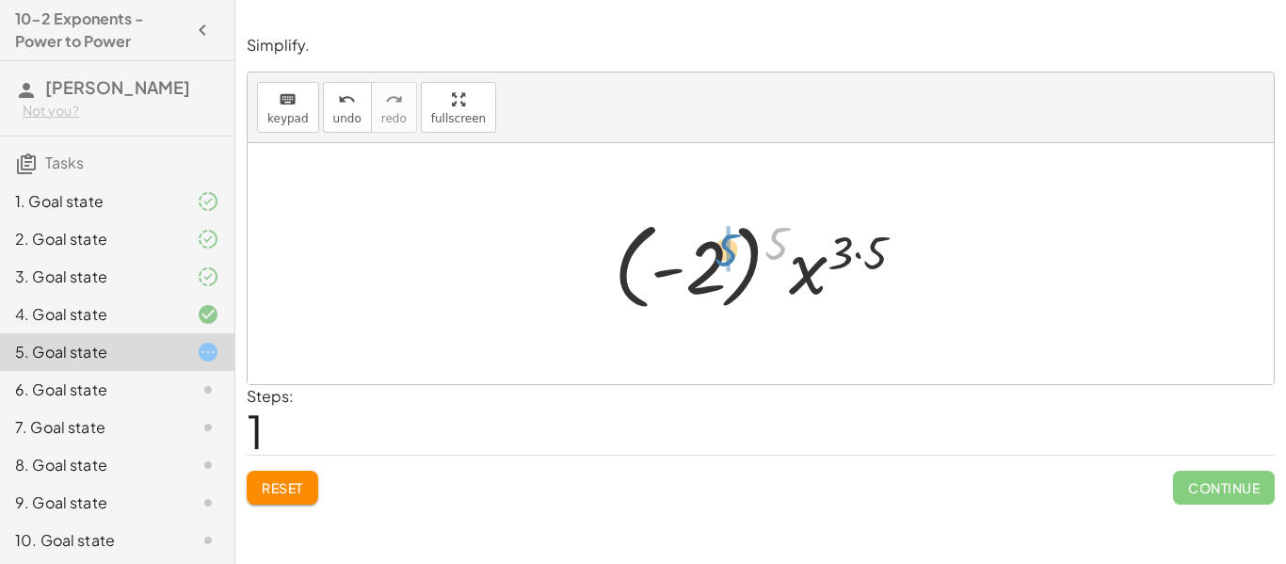
drag, startPoint x: 785, startPoint y: 242, endPoint x: 734, endPoint y: 249, distance: 51.3
click at [734, 249] on div at bounding box center [768, 264] width 326 height 105
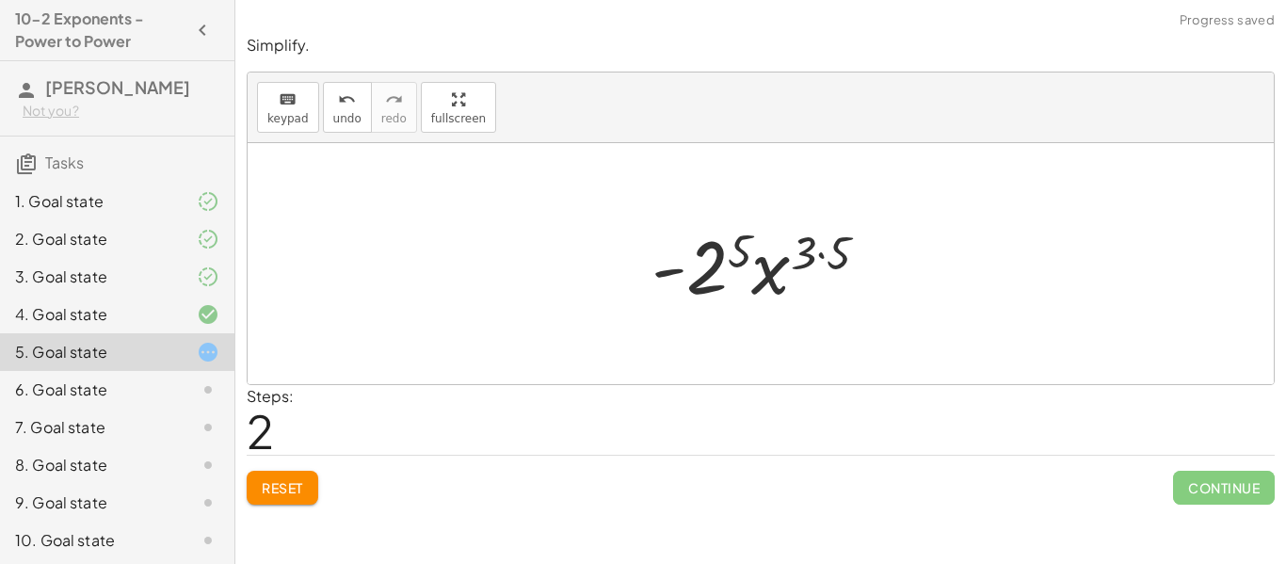
click at [803, 253] on div at bounding box center [767, 264] width 251 height 97
click at [804, 255] on div at bounding box center [767, 264] width 251 height 97
drag, startPoint x: 846, startPoint y: 254, endPoint x: 814, endPoint y: 251, distance: 32.1
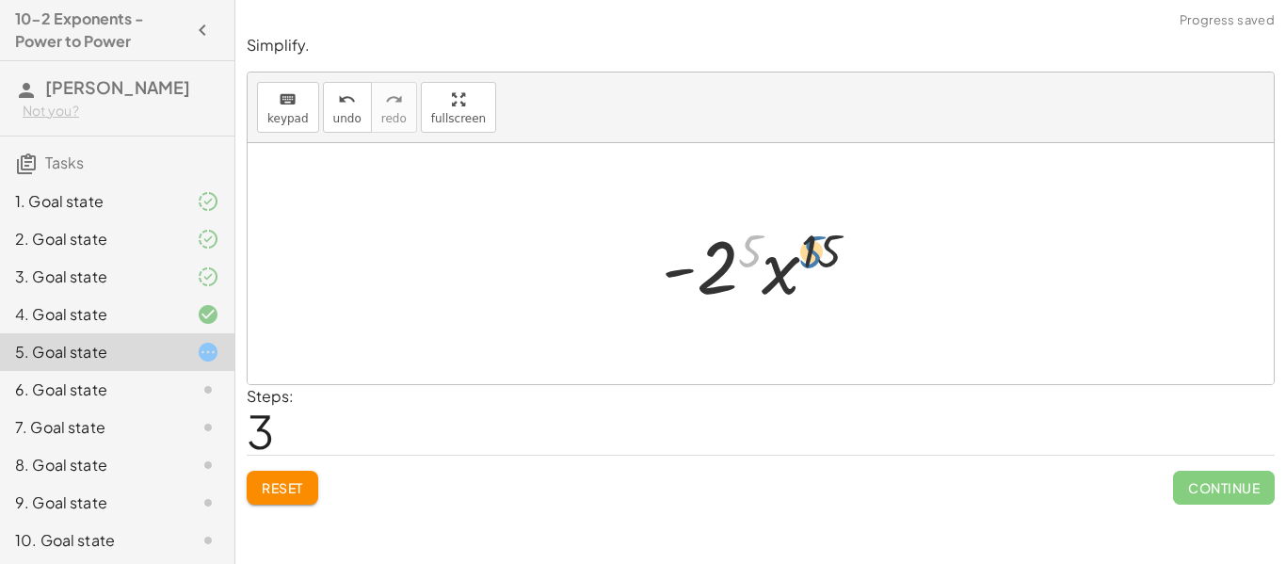
drag, startPoint x: 750, startPoint y: 253, endPoint x: 819, endPoint y: 254, distance: 69.7
click at [819, 254] on div at bounding box center [768, 264] width 231 height 97
drag, startPoint x: 819, startPoint y: 254, endPoint x: 746, endPoint y: 247, distance: 73.8
click at [746, 247] on div at bounding box center [768, 264] width 231 height 97
click at [699, 281] on div at bounding box center [768, 264] width 231 height 97
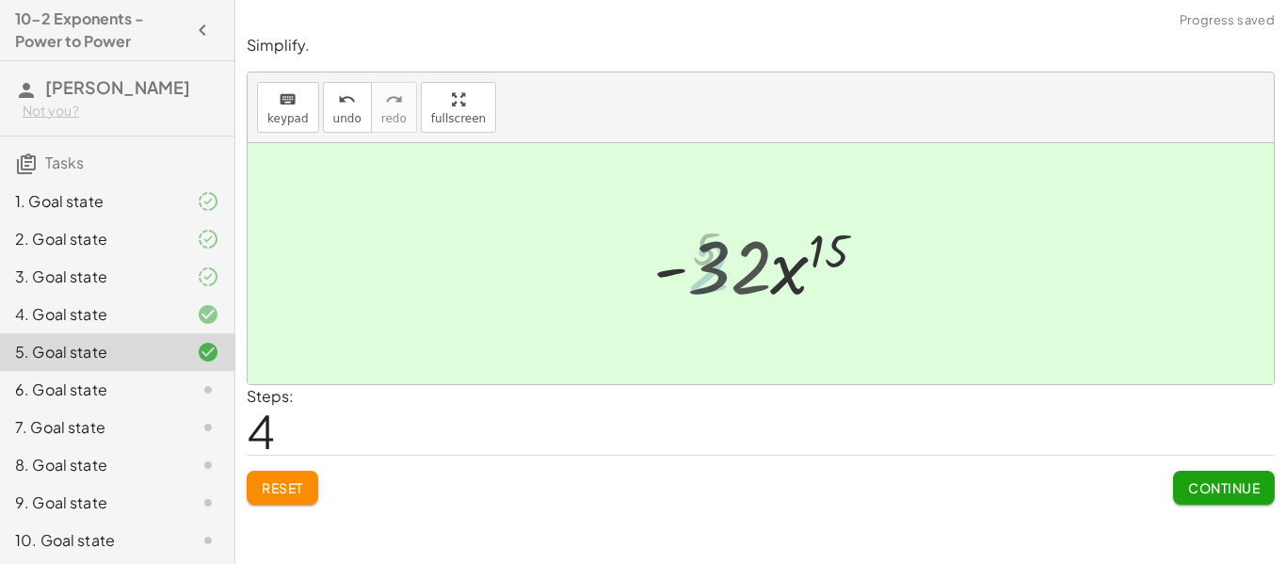
click at [708, 282] on div at bounding box center [768, 264] width 250 height 97
click at [1233, 495] on span "Continue" at bounding box center [1225, 487] width 72 height 17
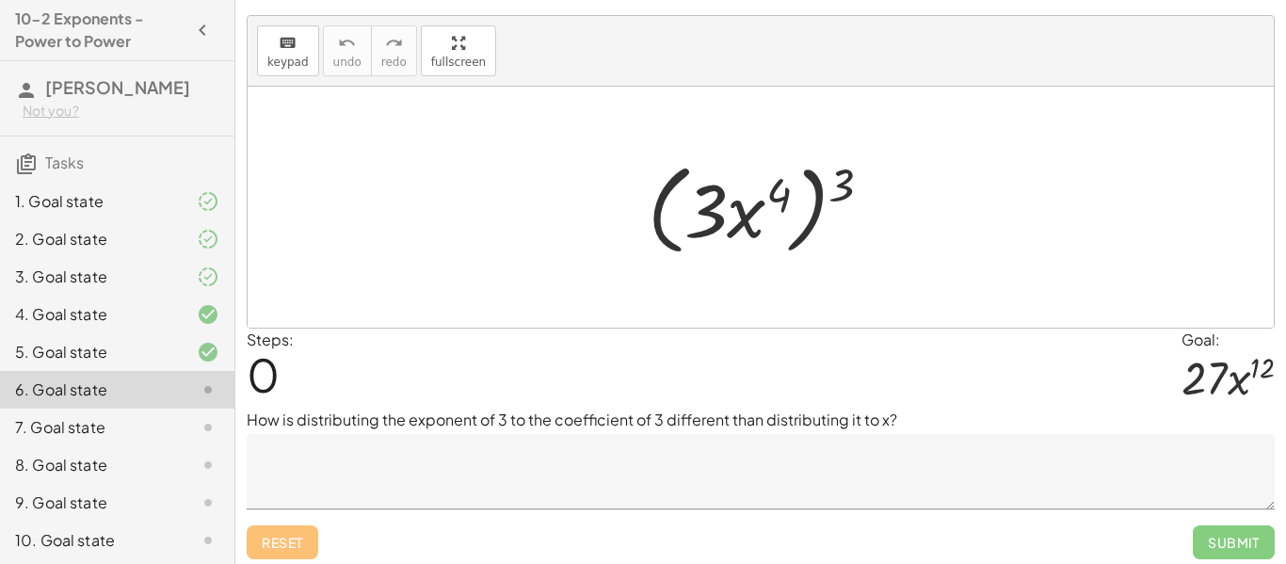
scroll to position [40, 0]
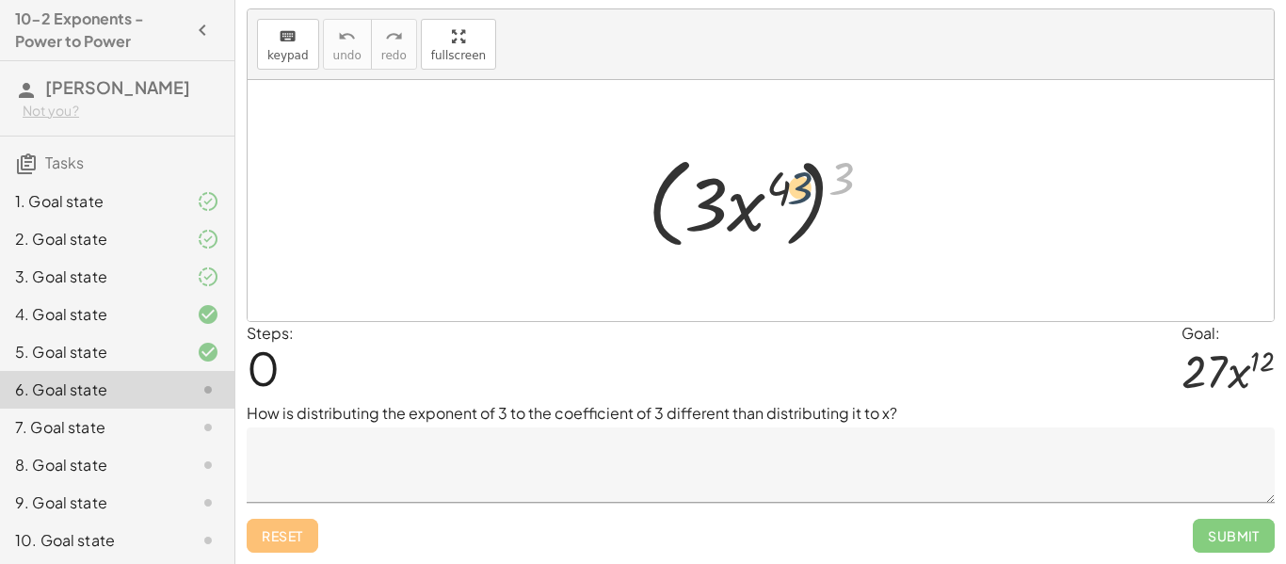
drag, startPoint x: 846, startPoint y: 160, endPoint x: 795, endPoint y: 170, distance: 51.9
click at [795, 170] on div at bounding box center [768, 201] width 259 height 108
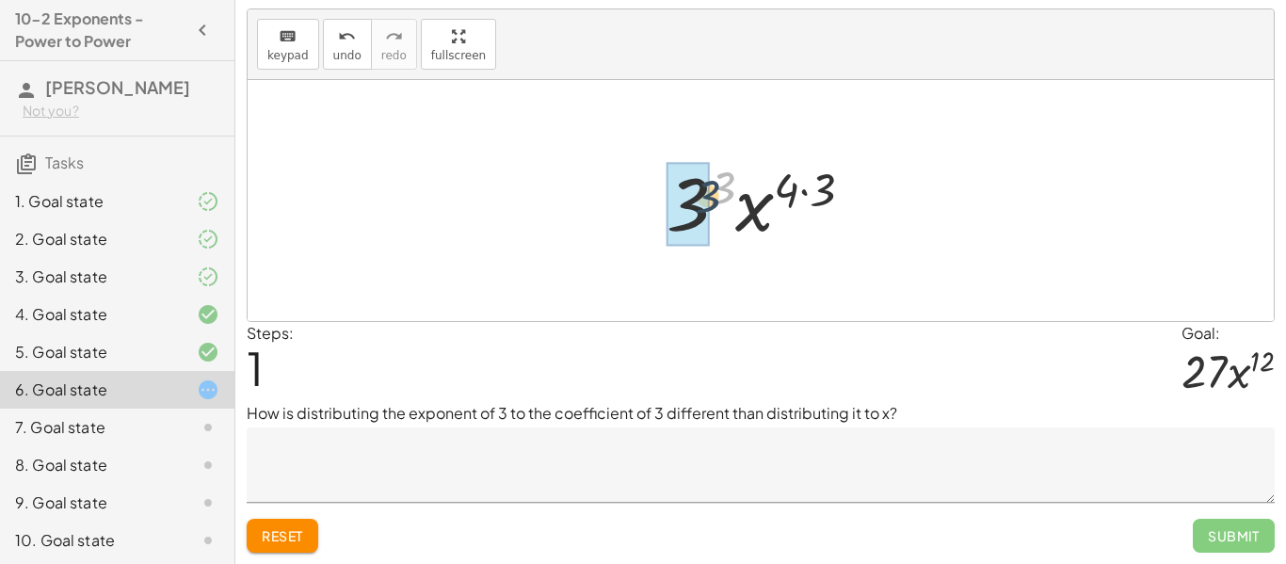
drag, startPoint x: 717, startPoint y: 184, endPoint x: 693, endPoint y: 195, distance: 26.1
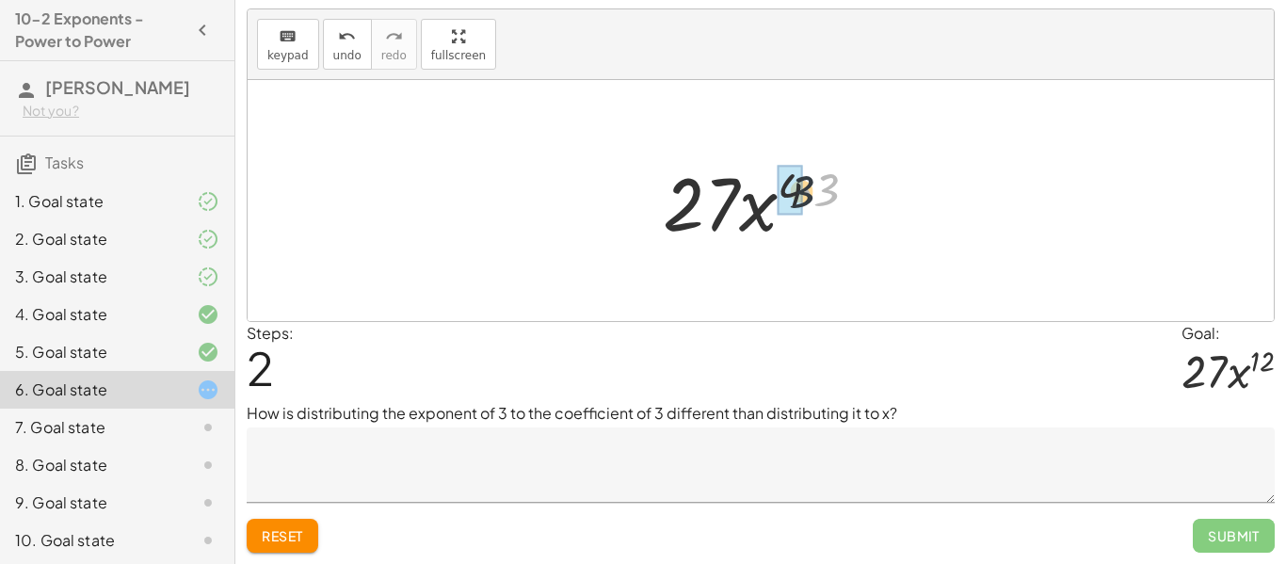
drag, startPoint x: 833, startPoint y: 189, endPoint x: 790, endPoint y: 190, distance: 42.4
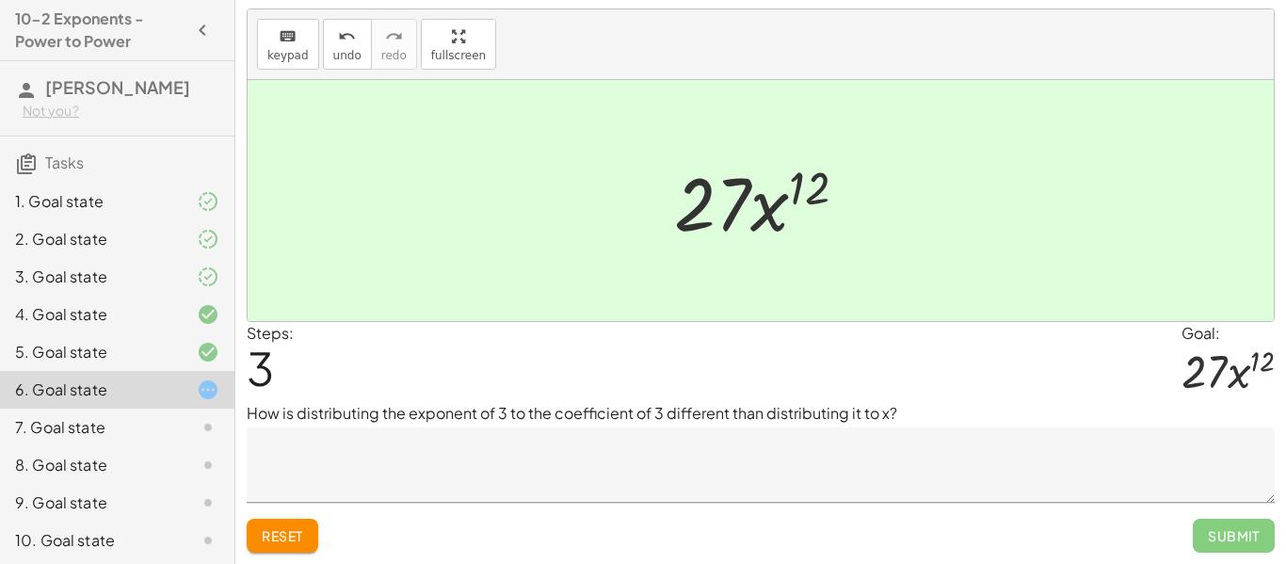
click at [538, 480] on textarea at bounding box center [761, 465] width 1028 height 75
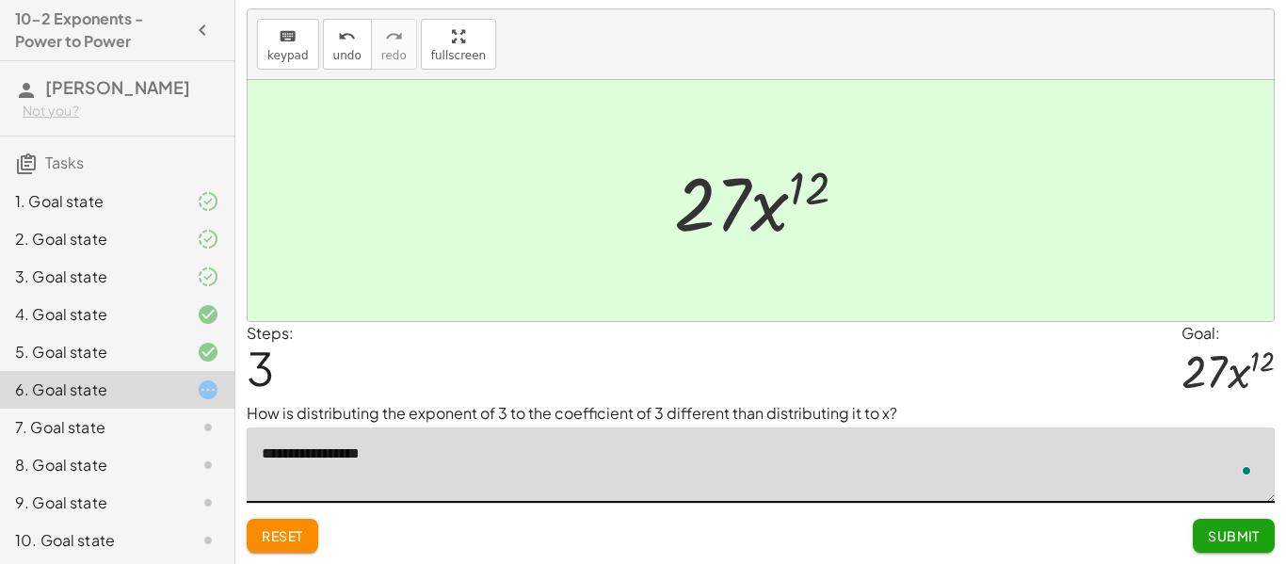
scroll to position [40, 0]
click at [321, 455] on textarea "**********" at bounding box center [761, 465] width 1028 height 75
click at [547, 443] on textarea "**********" at bounding box center [761, 465] width 1028 height 75
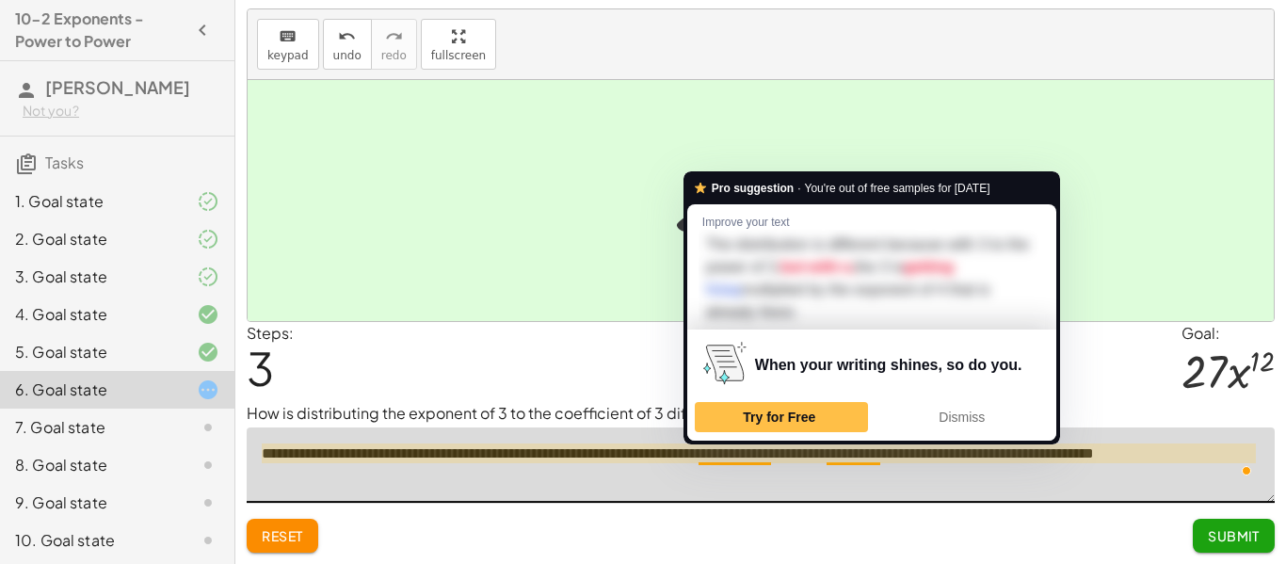
click at [689, 454] on textarea "**********" at bounding box center [761, 465] width 1028 height 75
click at [964, 425] on div "Dismiss" at bounding box center [962, 417] width 156 height 30
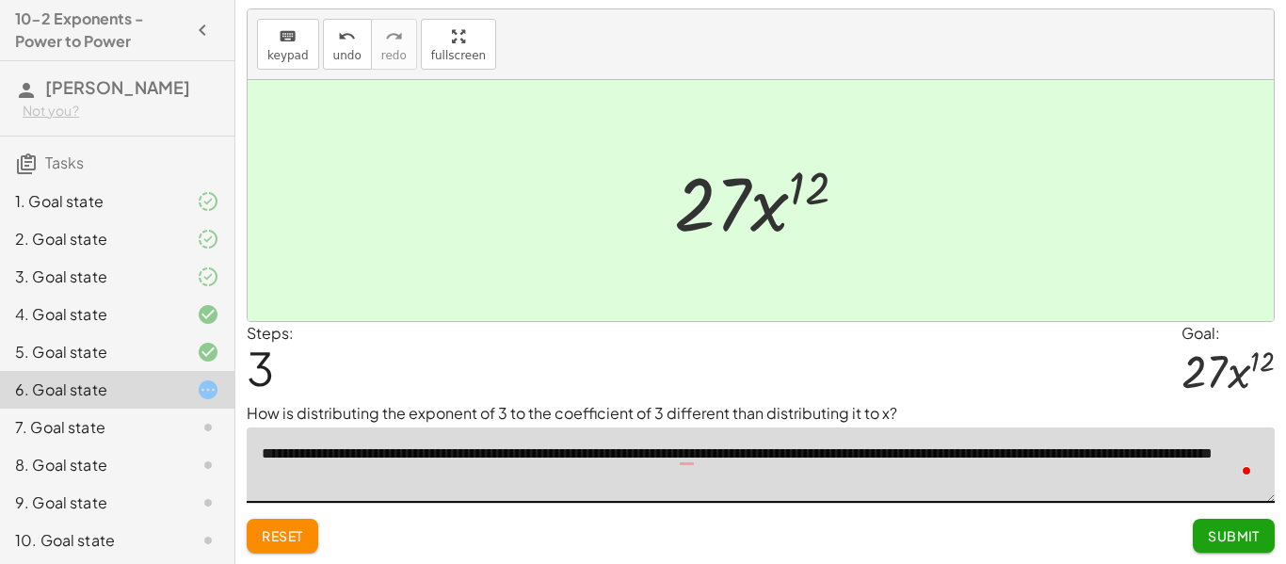
type textarea "**********"
